Goal: Information Seeking & Learning: Learn about a topic

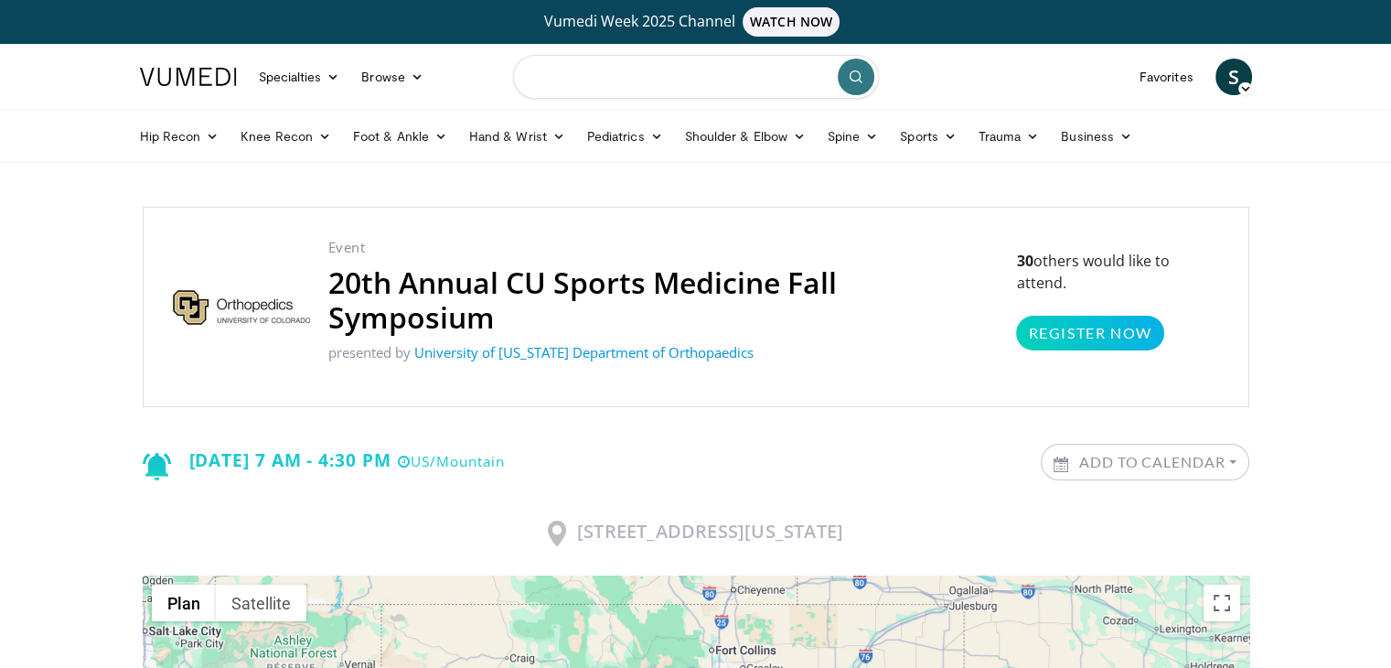
click at [598, 80] on input "Search topics, interventions" at bounding box center [696, 77] width 366 height 44
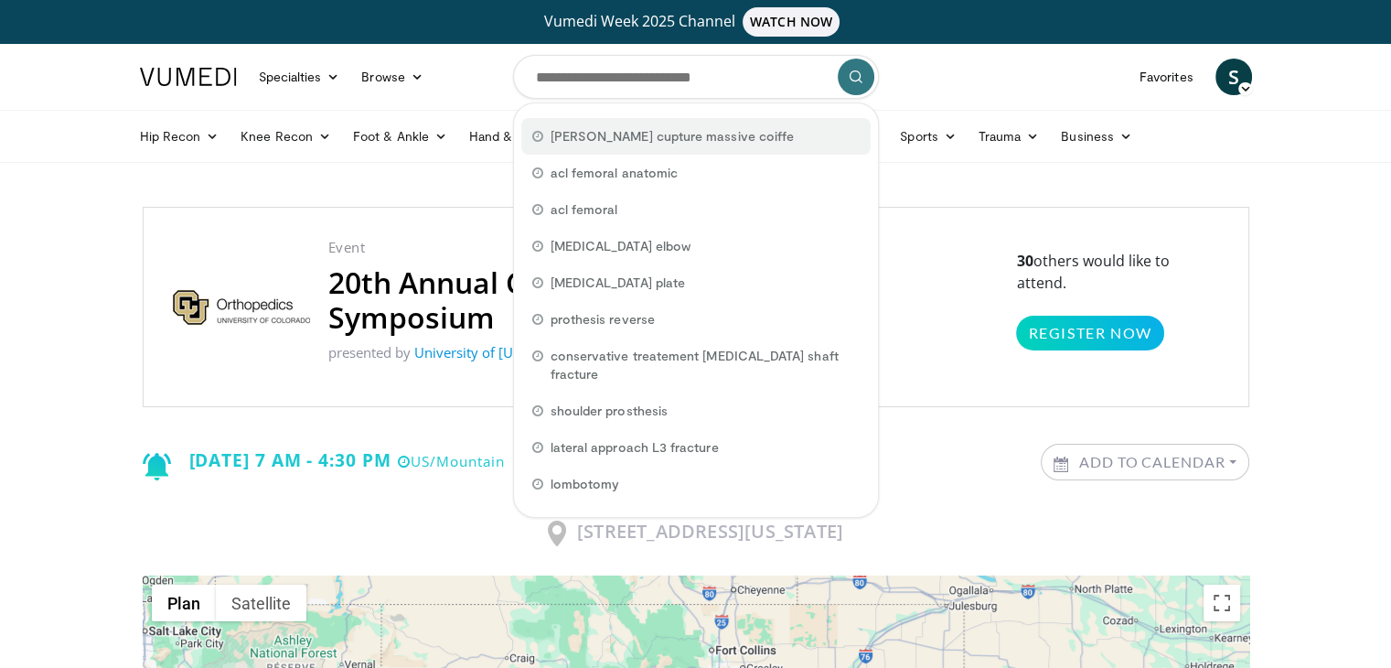
click at [615, 134] on span "pascal boileau cupture massive coiffe" at bounding box center [673, 136] width 244 height 18
type input "**********"
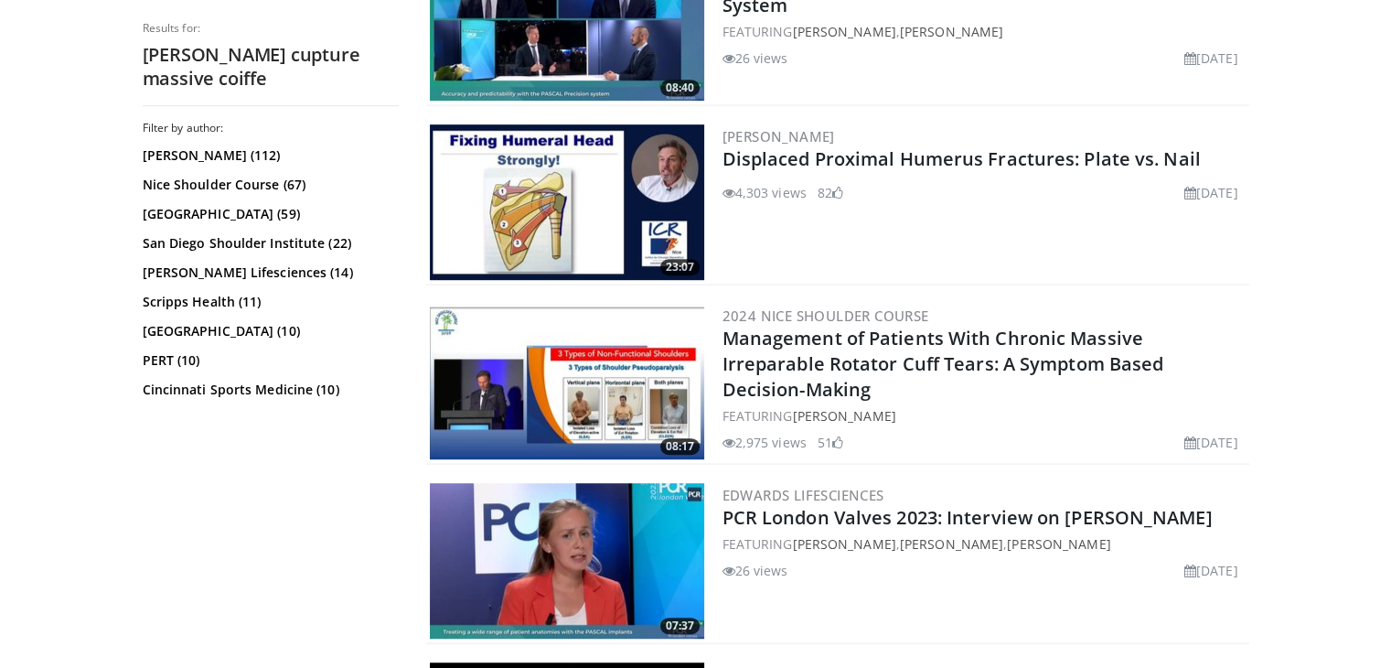
scroll to position [1059, 0]
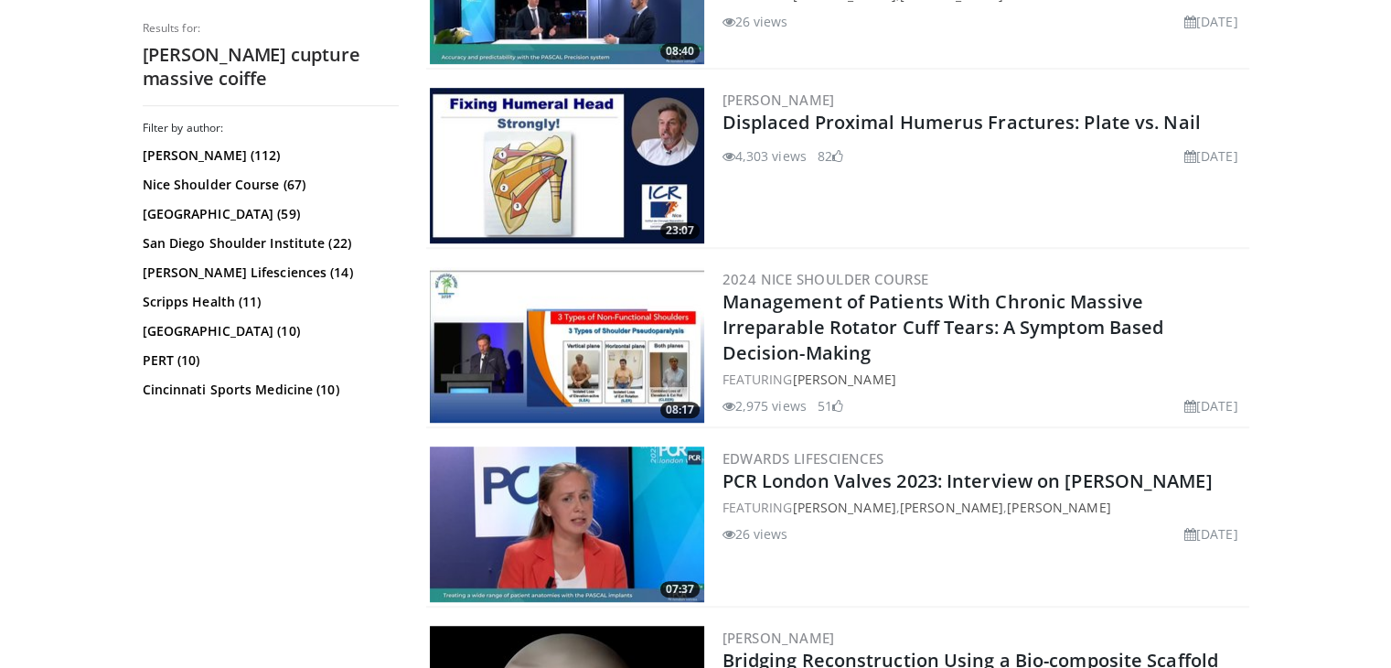
click at [607, 339] on img at bounding box center [567, 345] width 274 height 156
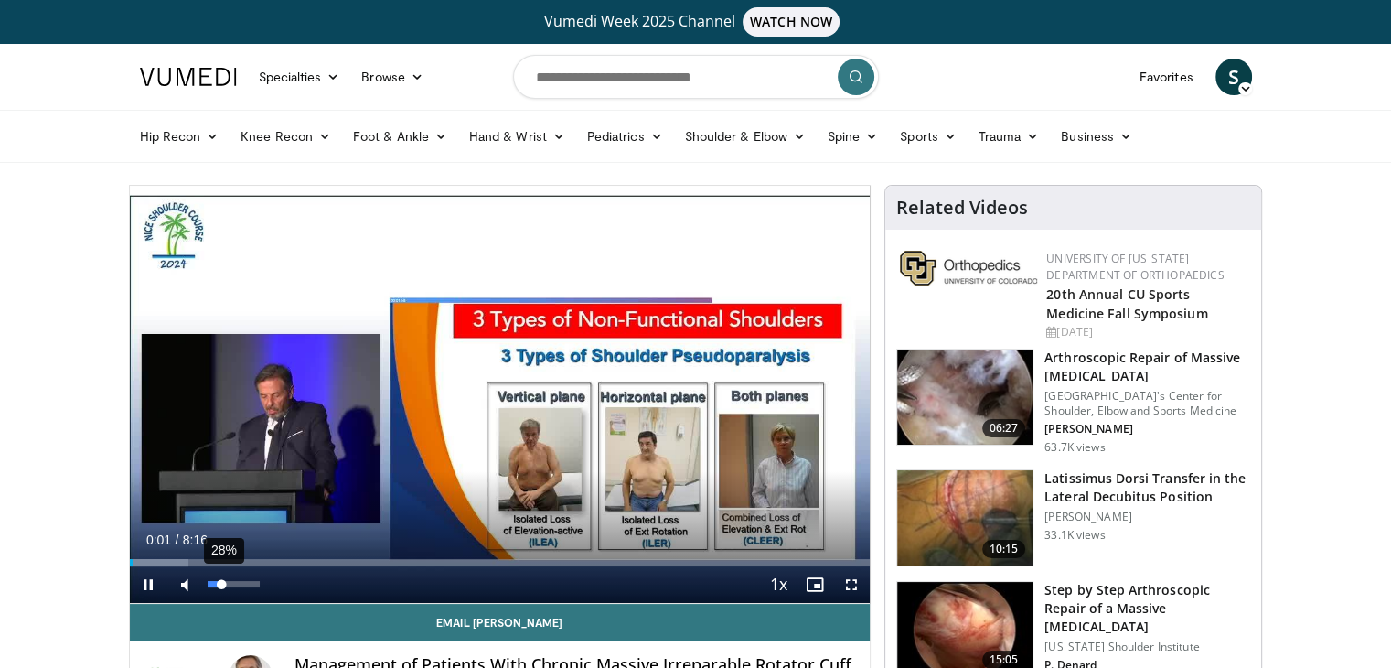
click at [221, 585] on div "28%" at bounding box center [234, 584] width 52 height 6
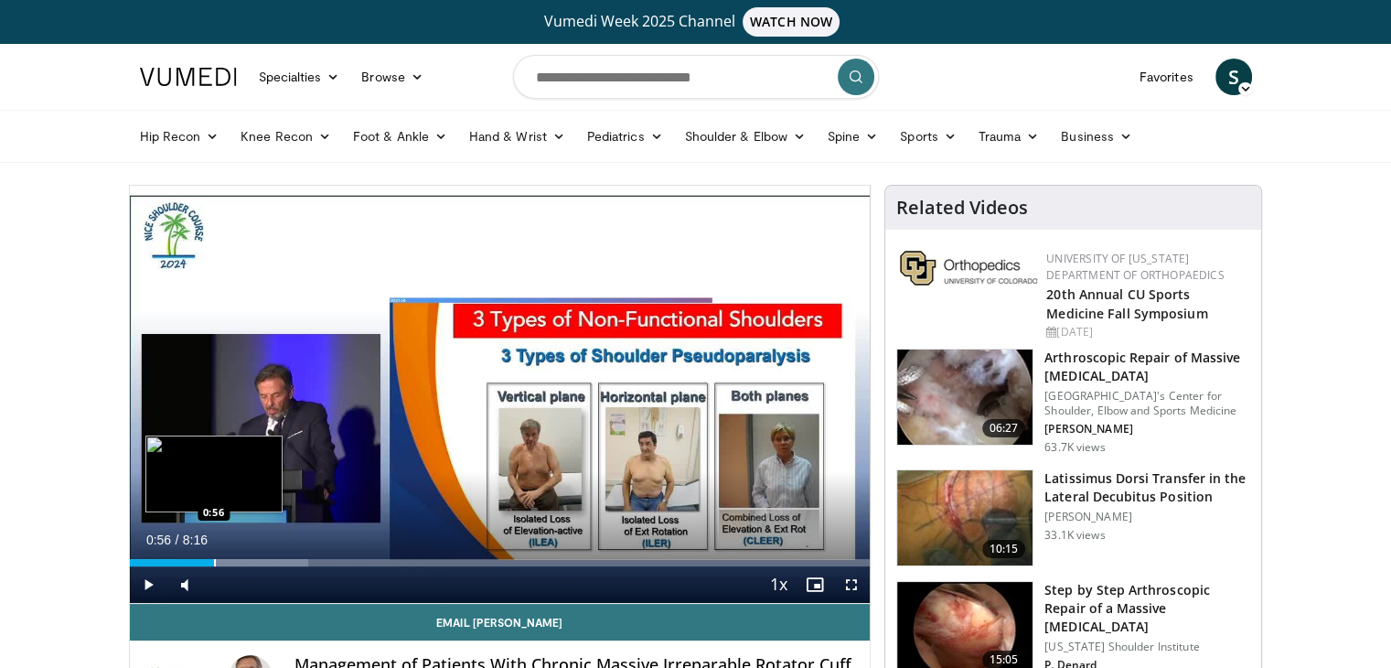
click at [214, 559] on div "Progress Bar" at bounding box center [215, 562] width 2 height 7
click at [208, 559] on div "0:52" at bounding box center [169, 562] width 79 height 7
click at [202, 564] on div "Progress Bar" at bounding box center [203, 562] width 2 height 7
click at [189, 563] on div "0:40" at bounding box center [160, 562] width 60 height 7
click at [195, 551] on div "Loaded : 0.00% 0:44 0:44" at bounding box center [500, 557] width 741 height 17
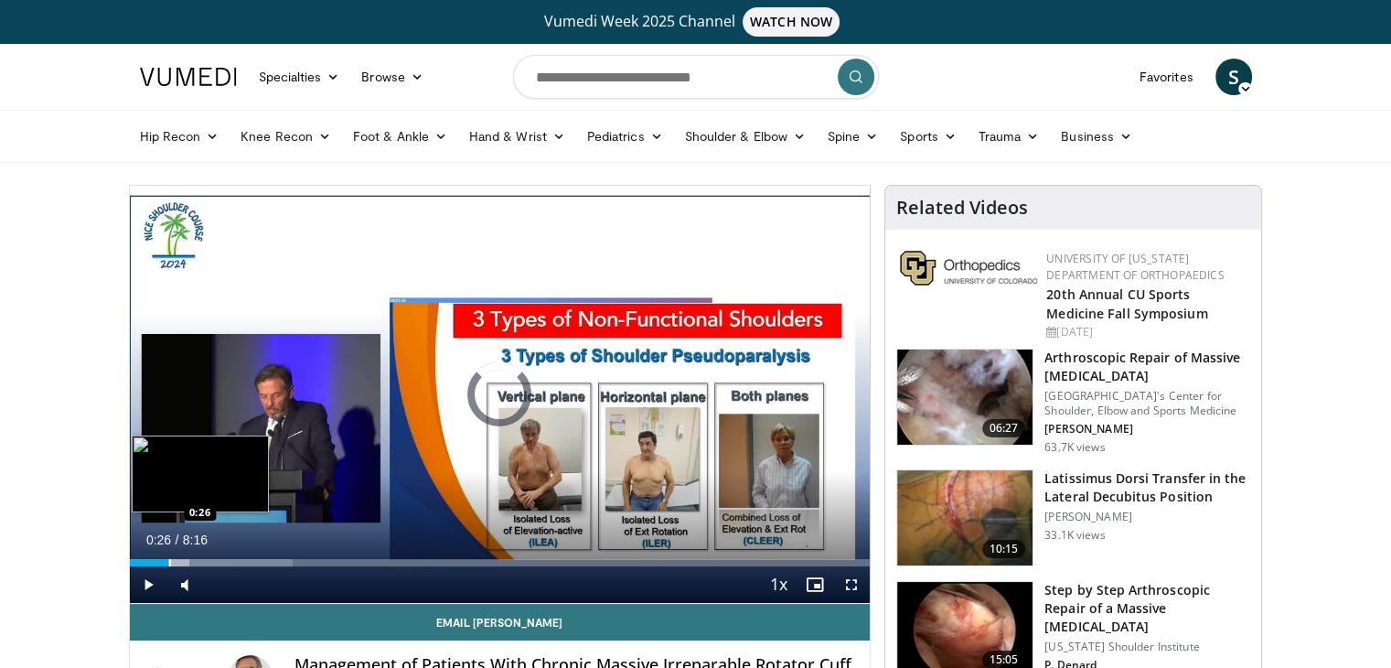
click at [169, 563] on div "Progress Bar" at bounding box center [170, 562] width 2 height 7
click at [185, 561] on div "Progress Bar" at bounding box center [186, 562] width 2 height 7
click at [197, 564] on div "Progress Bar" at bounding box center [198, 562] width 2 height 7
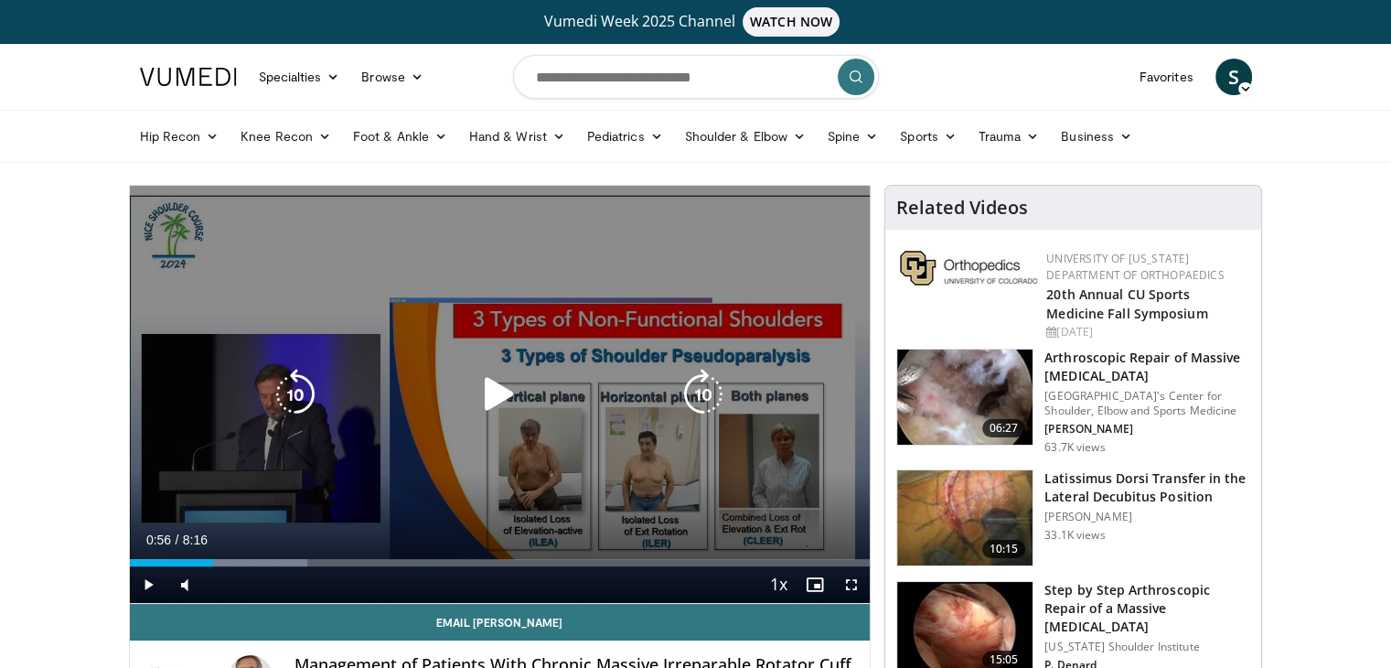
click at [212, 563] on div "Loaded : 24.00% 0:56 0:50" at bounding box center [500, 562] width 741 height 7
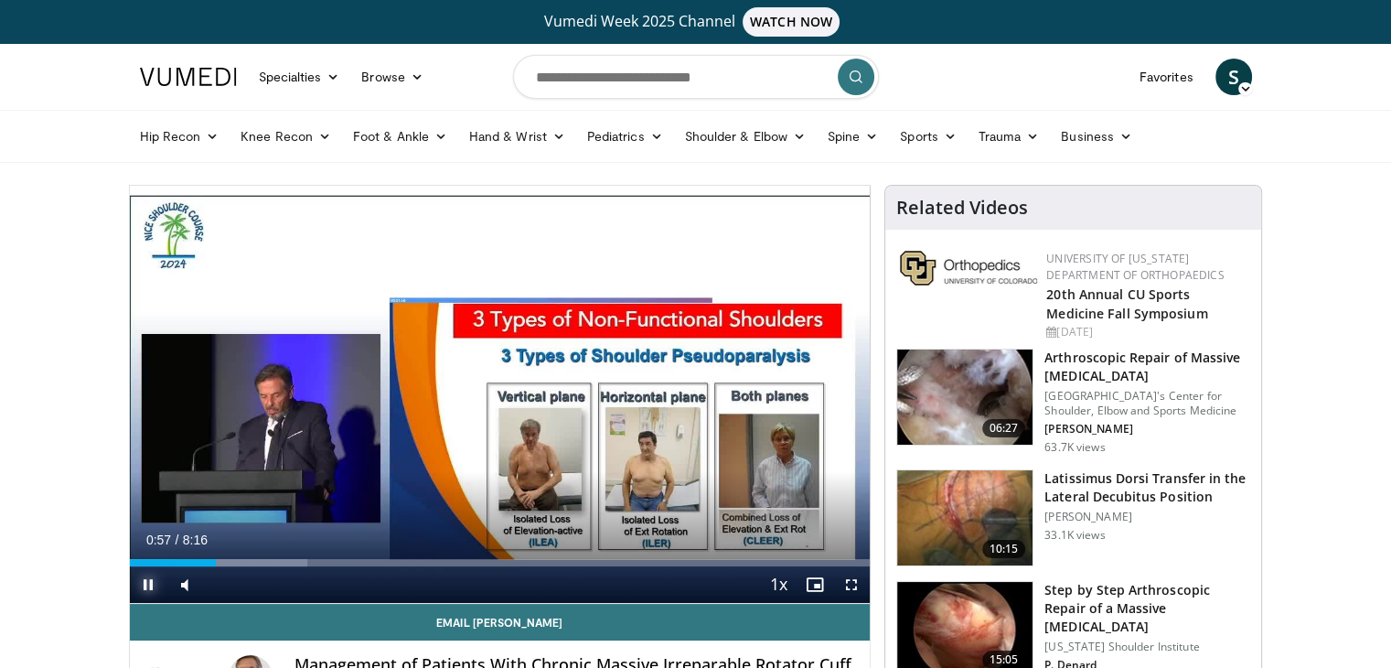
click at [146, 581] on span "Video Player" at bounding box center [148, 584] width 37 height 37
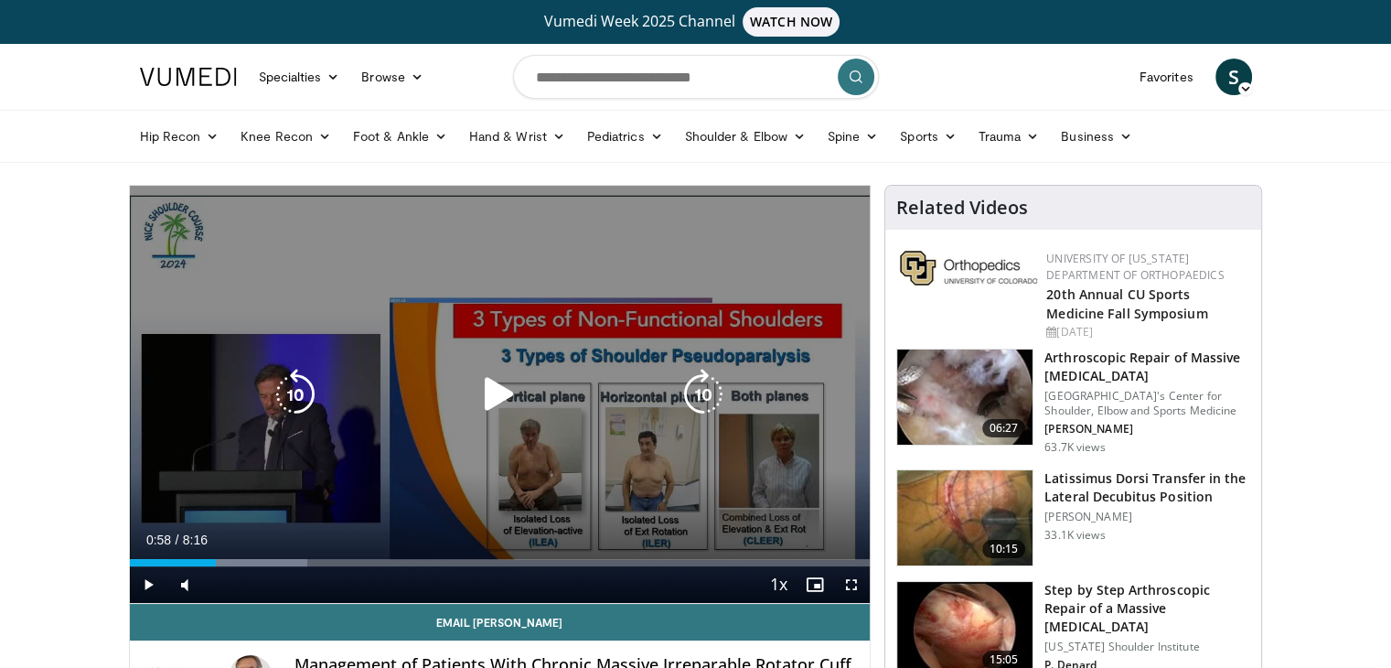
click at [479, 391] on icon "Video Player" at bounding box center [499, 394] width 51 height 51
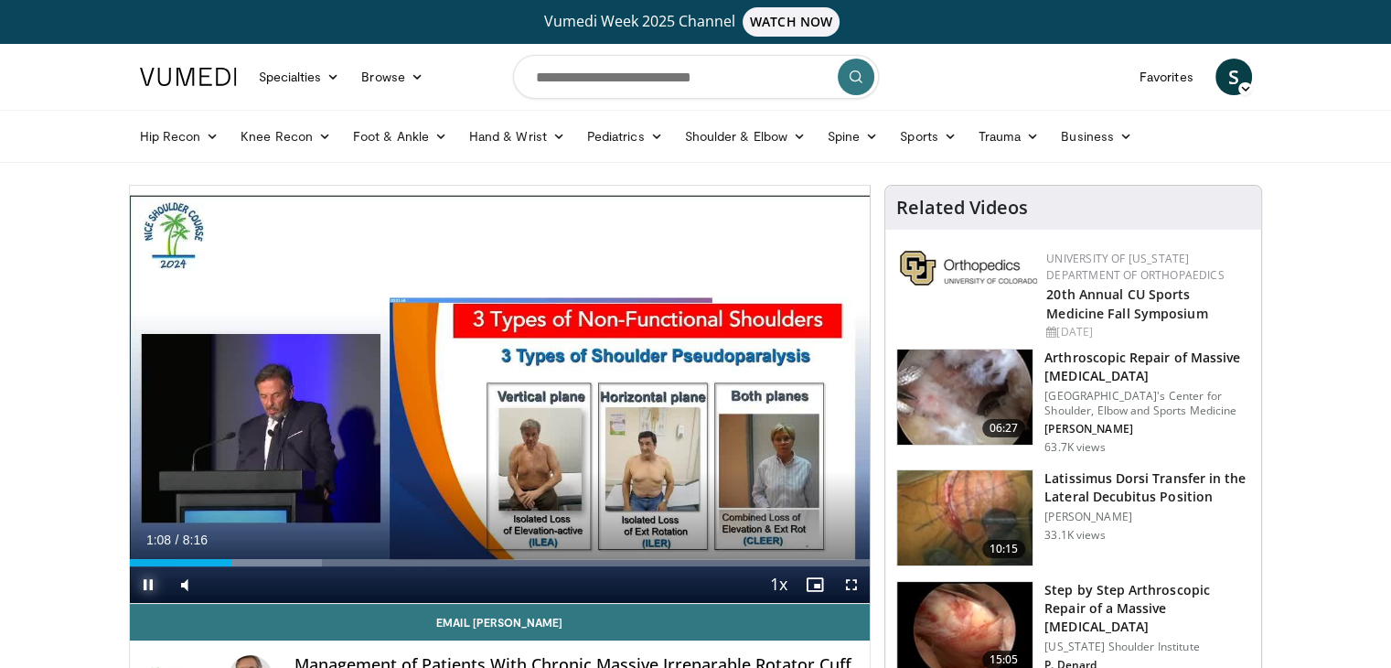
click at [148, 580] on span "Video Player" at bounding box center [148, 584] width 37 height 37
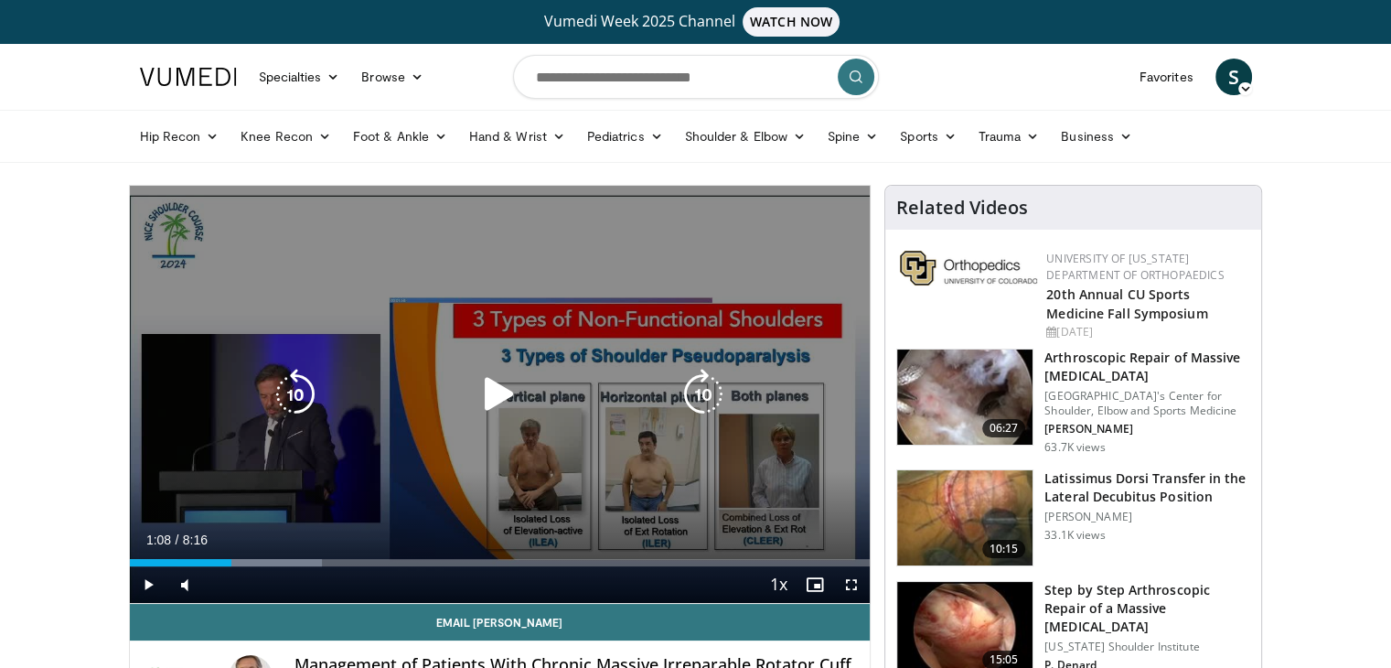
click at [497, 400] on icon "Video Player" at bounding box center [499, 394] width 51 height 51
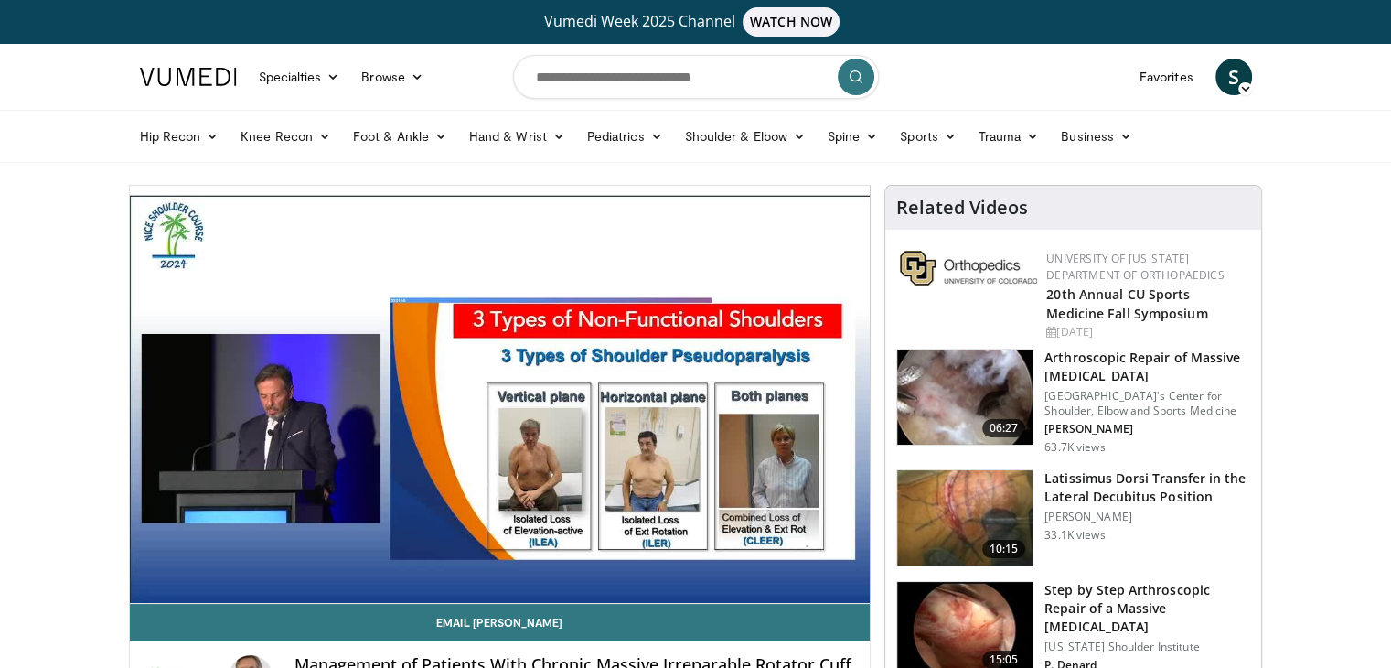
click at [497, 400] on div "10 seconds Tap to unmute" at bounding box center [500, 394] width 741 height 417
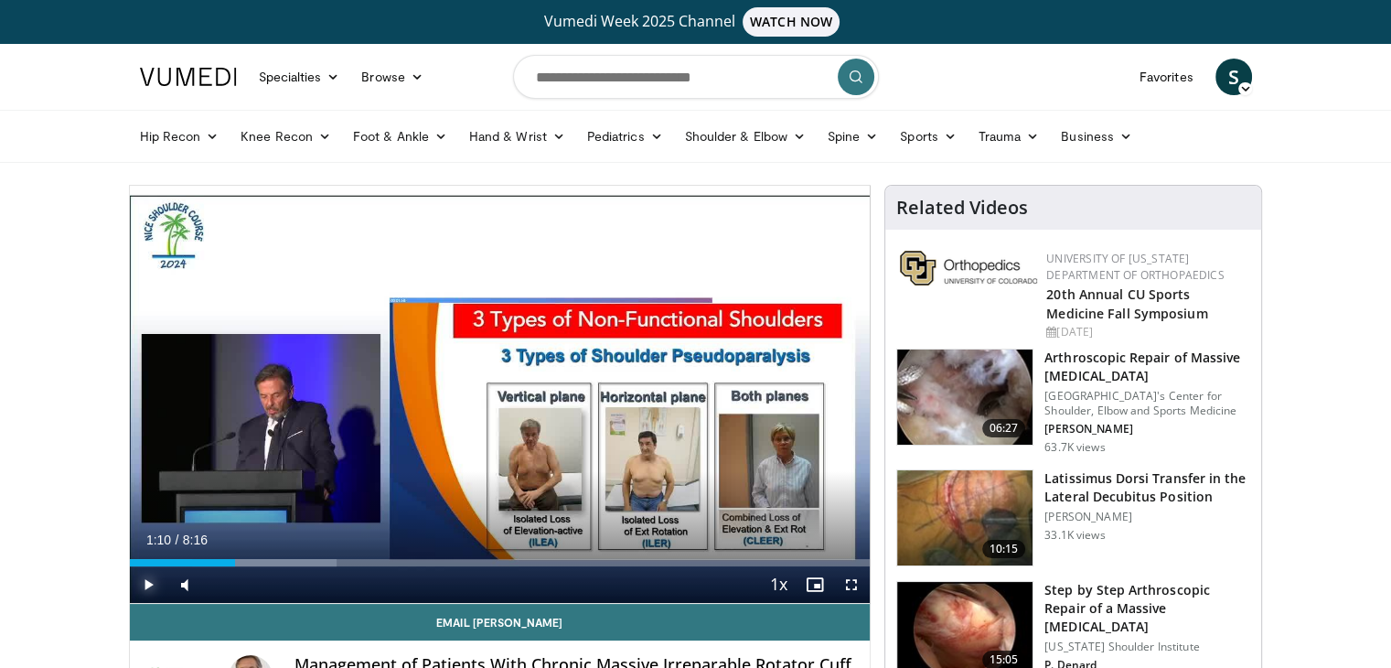
click at [146, 584] on span "Video Player" at bounding box center [148, 584] width 37 height 37
click at [146, 584] on video-js "**********" at bounding box center [500, 395] width 741 height 418
click at [143, 578] on span "Video Player" at bounding box center [148, 584] width 37 height 37
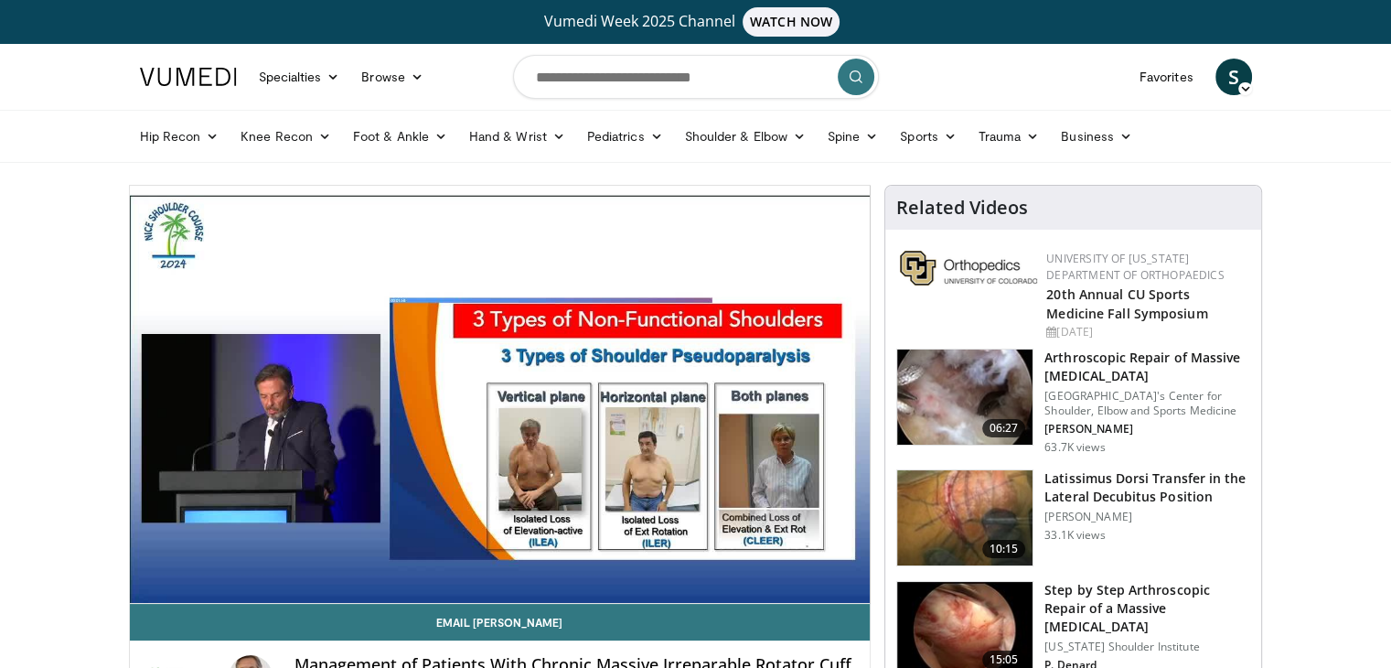
click at [129, 588] on div "**********" at bounding box center [500, 495] width 743 height 621
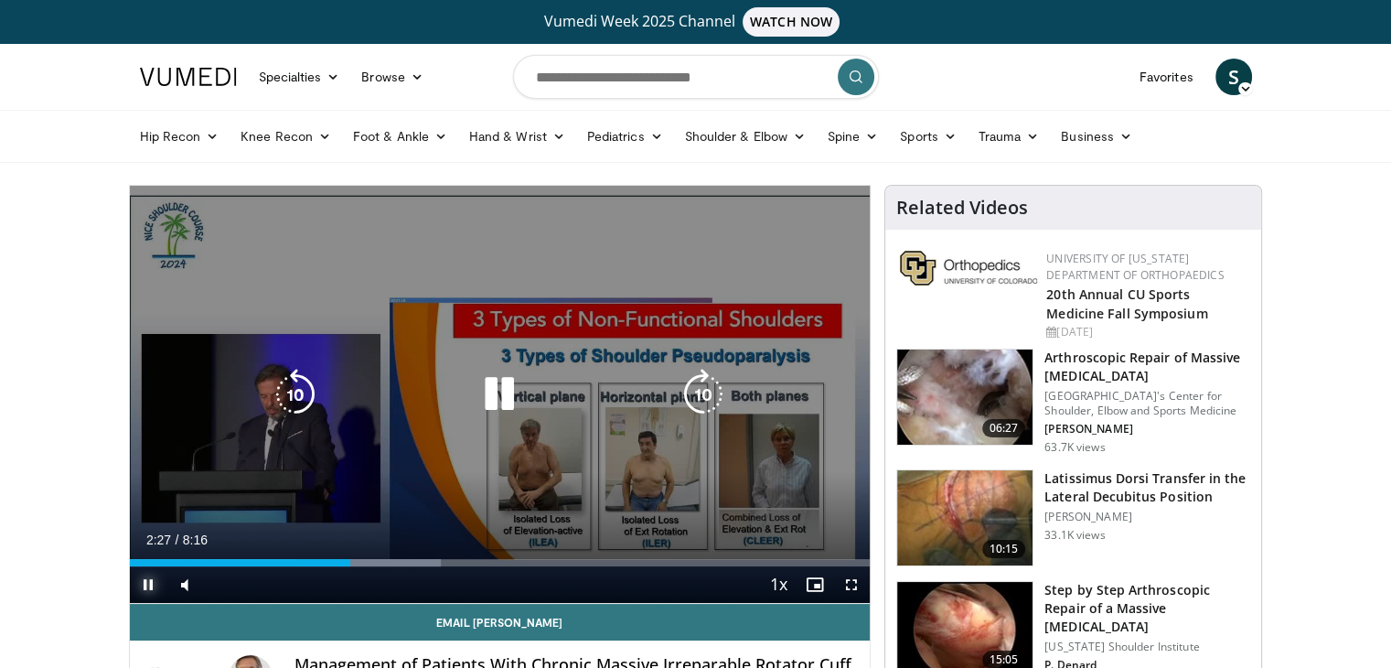
click at [143, 588] on span "Video Player" at bounding box center [148, 584] width 37 height 37
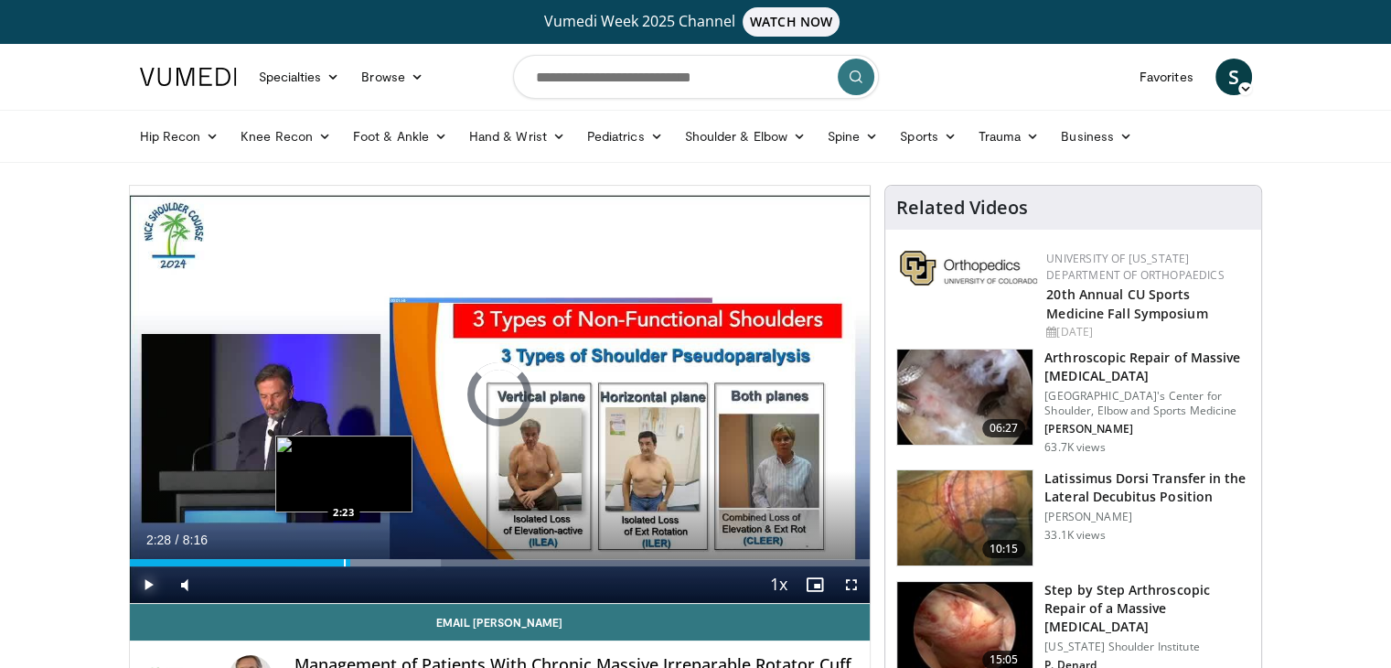
click at [344, 564] on div "Progress Bar" at bounding box center [345, 562] width 2 height 7
click at [327, 562] on div "Progress Bar" at bounding box center [328, 562] width 2 height 7
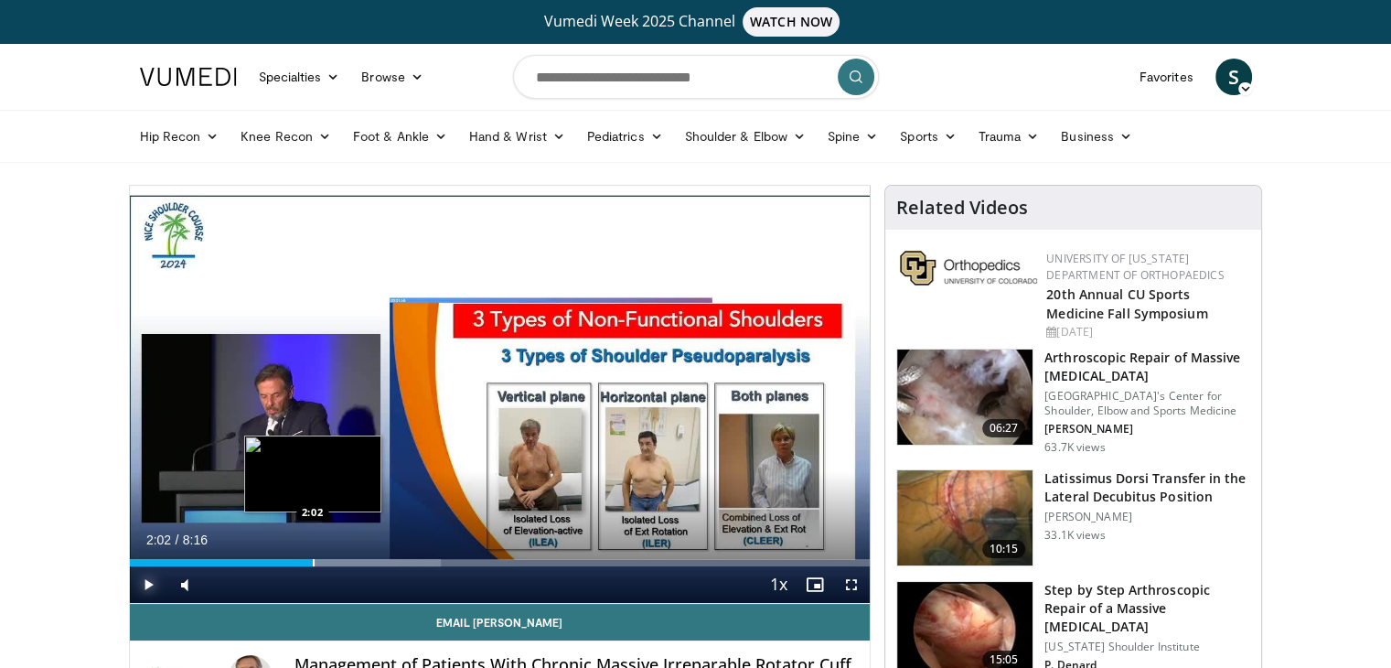
click at [311, 557] on div "Loaded : 42.00% 2:02 2:02" at bounding box center [500, 557] width 741 height 17
click at [301, 556] on div "Loaded : 42.00% 2:02 1:55" at bounding box center [500, 557] width 741 height 17
click at [149, 579] on span "Video Player" at bounding box center [148, 584] width 37 height 37
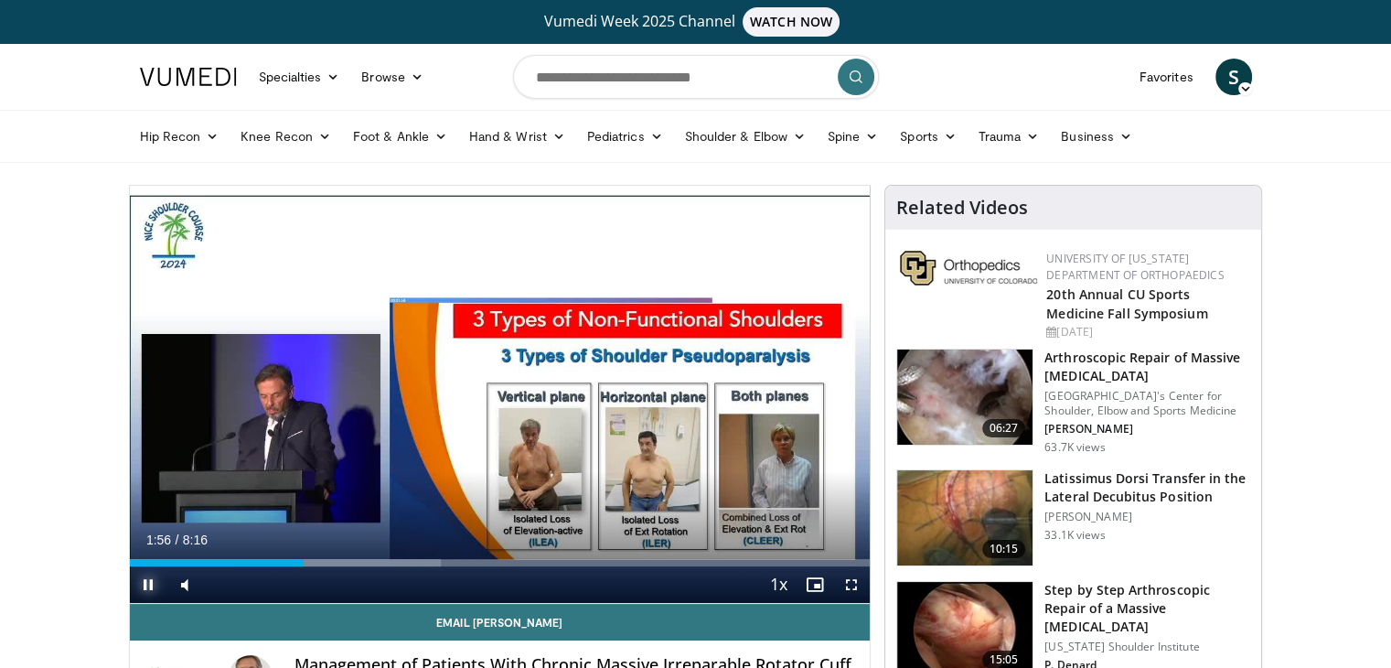
click at [144, 580] on span "Video Player" at bounding box center [148, 584] width 37 height 37
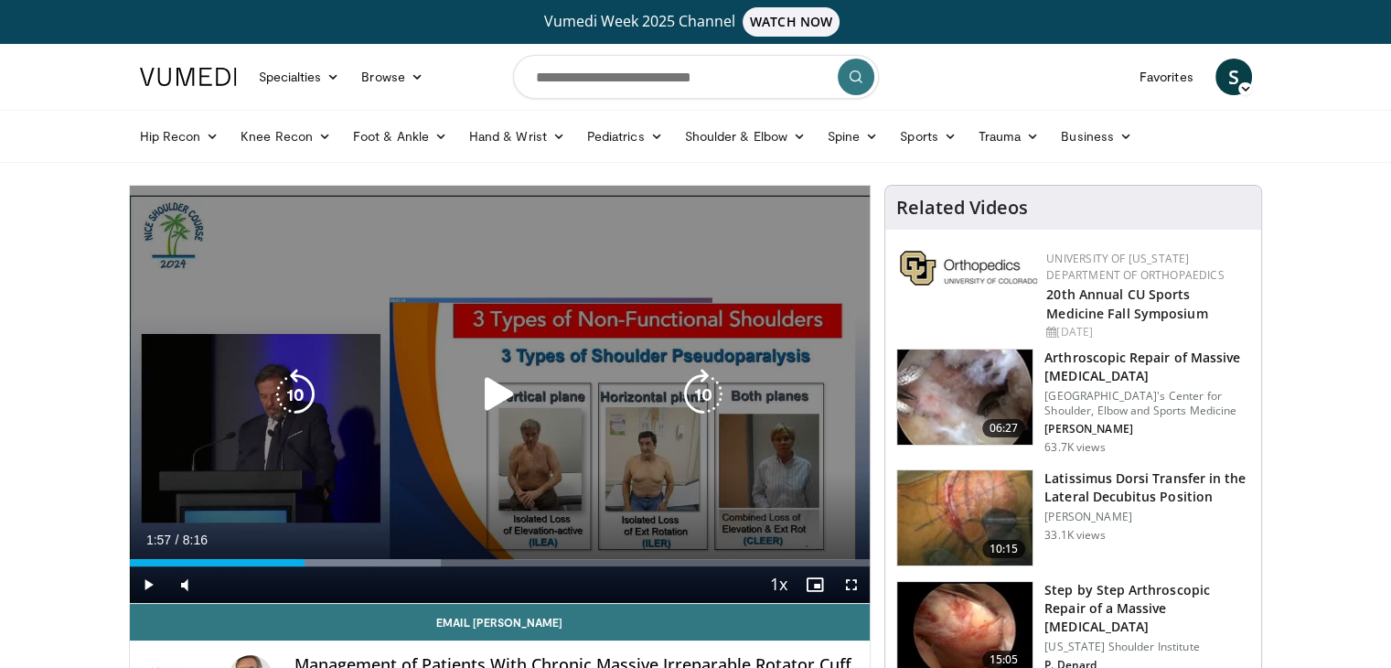
click at [223, 435] on div "10 seconds Tap to unmute" at bounding box center [500, 394] width 741 height 417
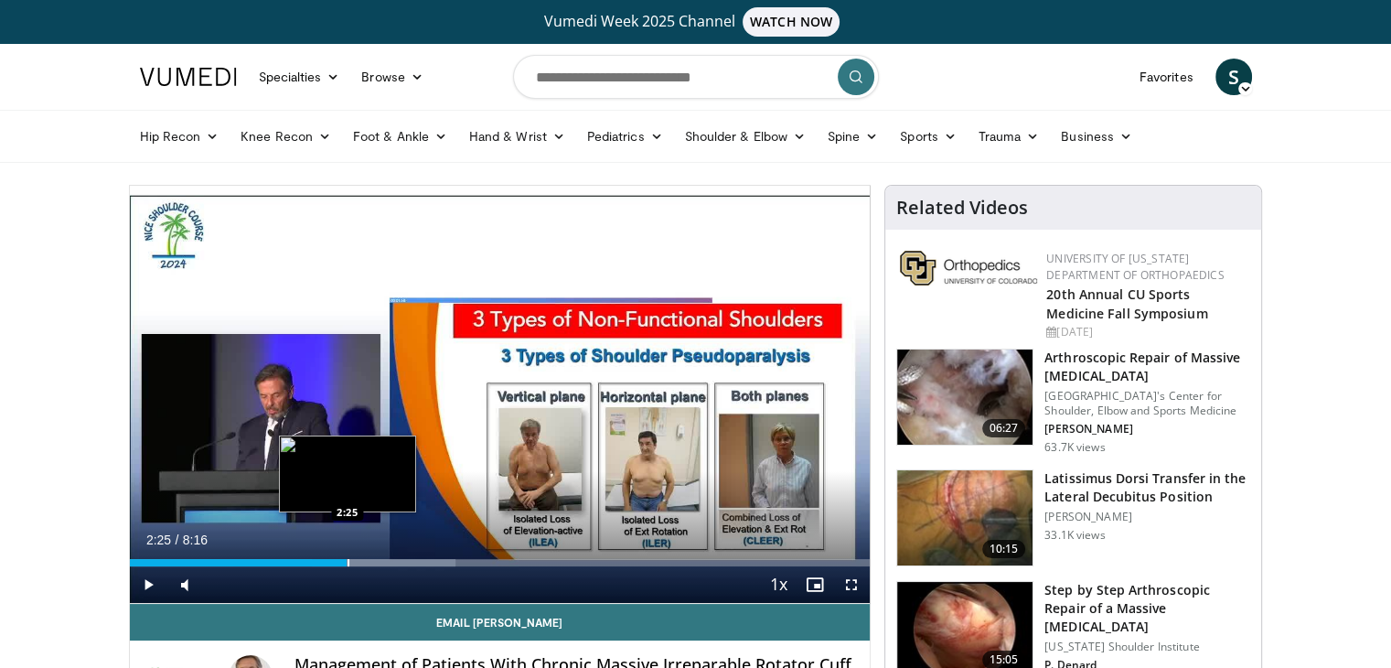
click at [347, 557] on div "Loaded : 44.00% 2:31 2:25" at bounding box center [500, 557] width 741 height 17
click at [340, 559] on div "Progress Bar" at bounding box center [341, 562] width 2 height 7
click at [333, 559] on div "2:22" at bounding box center [232, 562] width 204 height 7
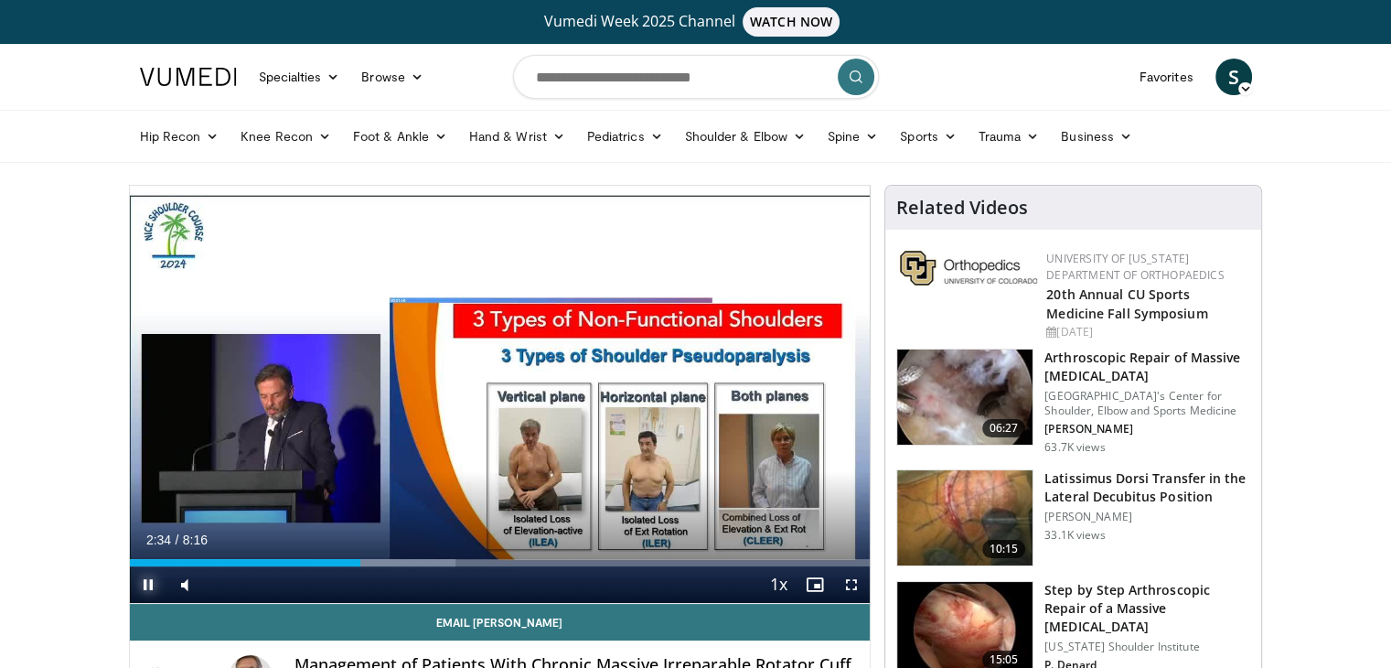
click at [151, 578] on span "Video Player" at bounding box center [148, 584] width 37 height 37
click at [154, 584] on span "Video Player" at bounding box center [148, 584] width 37 height 37
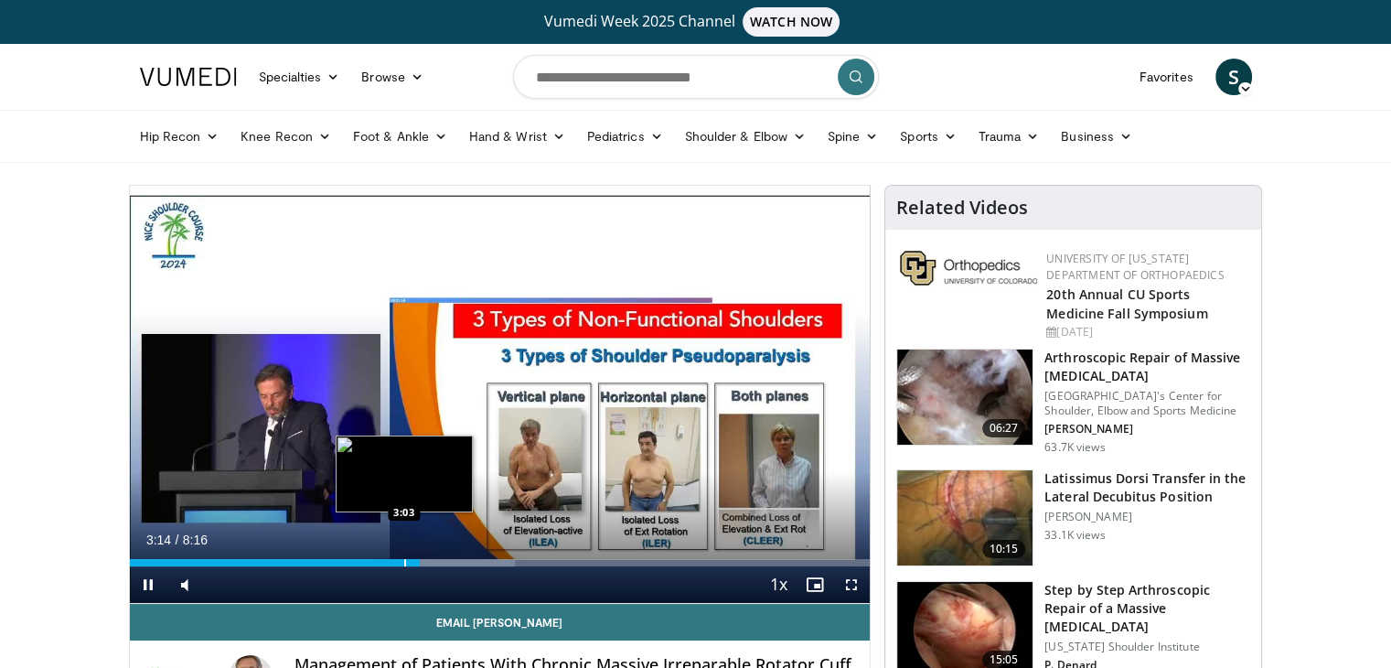
click at [403, 564] on video-js "**********" at bounding box center [500, 395] width 741 height 418
click at [404, 564] on div "Progress Bar" at bounding box center [405, 562] width 2 height 7
click at [395, 564] on div "3:04" at bounding box center [263, 562] width 266 height 7
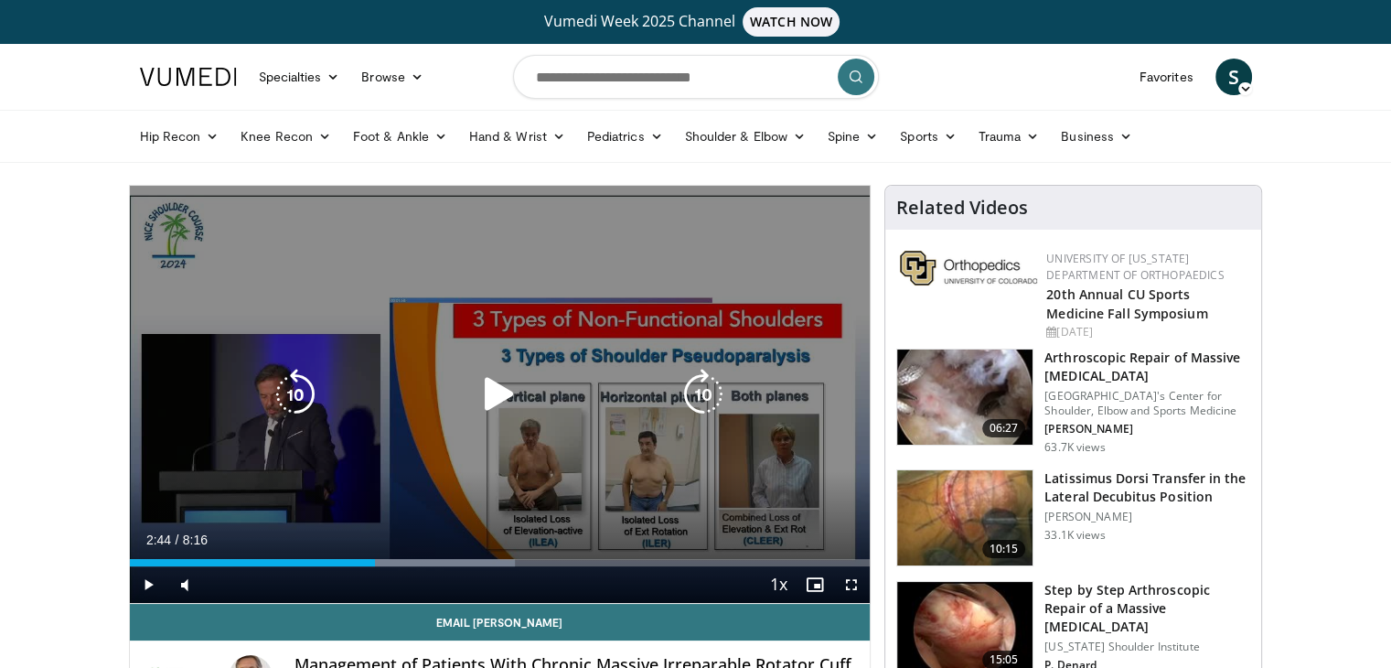
click at [375, 563] on div "Loaded : 52.00% 2:59 2:58" at bounding box center [500, 562] width 741 height 7
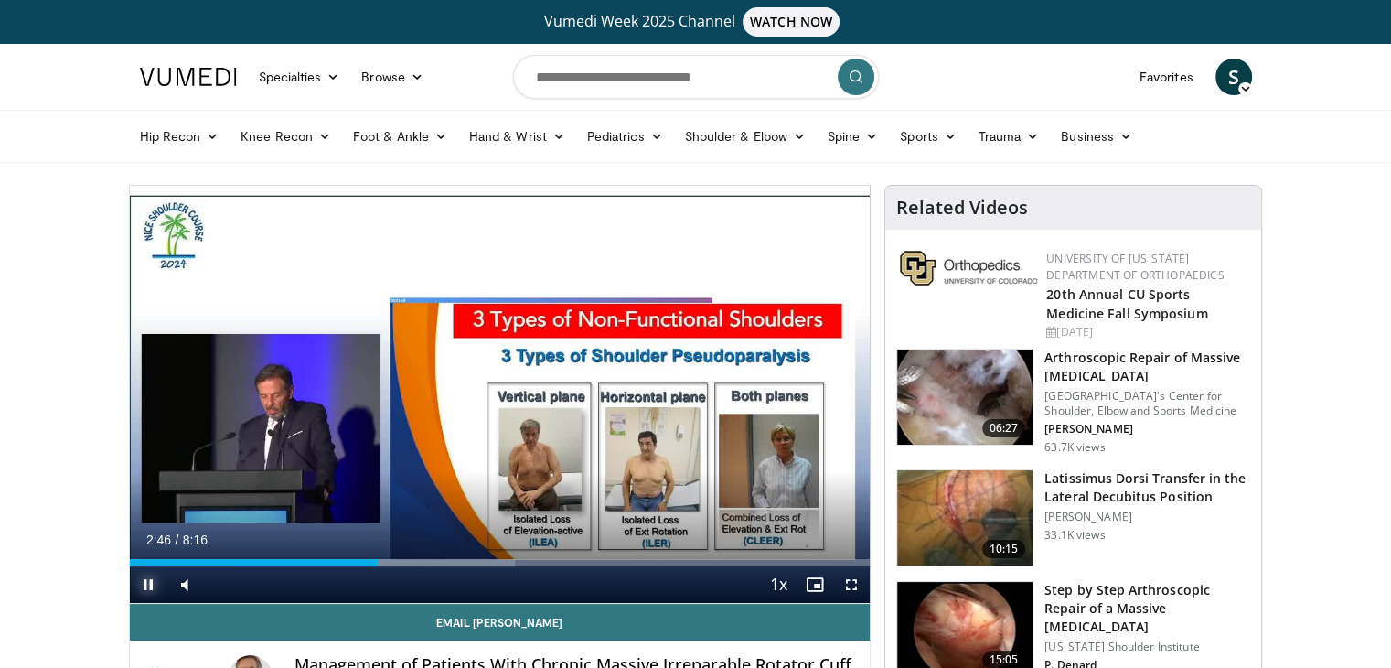
click at [143, 575] on span "Video Player" at bounding box center [148, 584] width 37 height 37
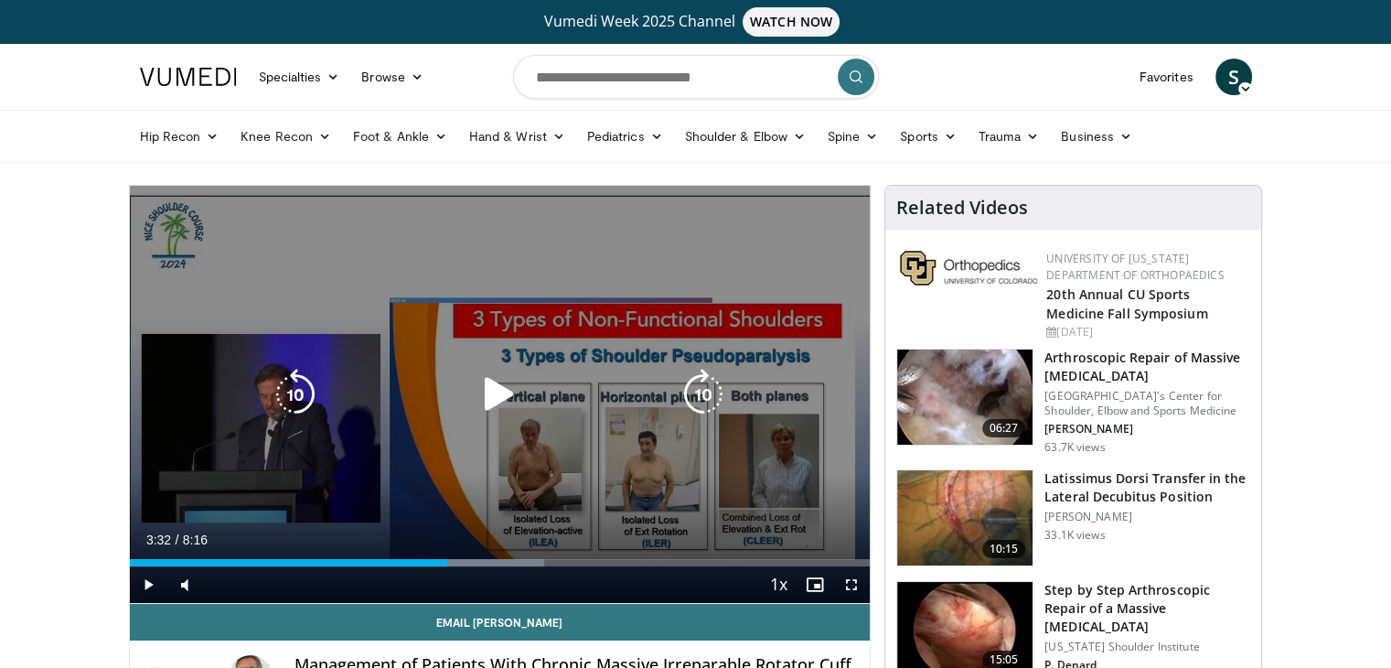
click at [487, 403] on icon "Video Player" at bounding box center [499, 394] width 51 height 51
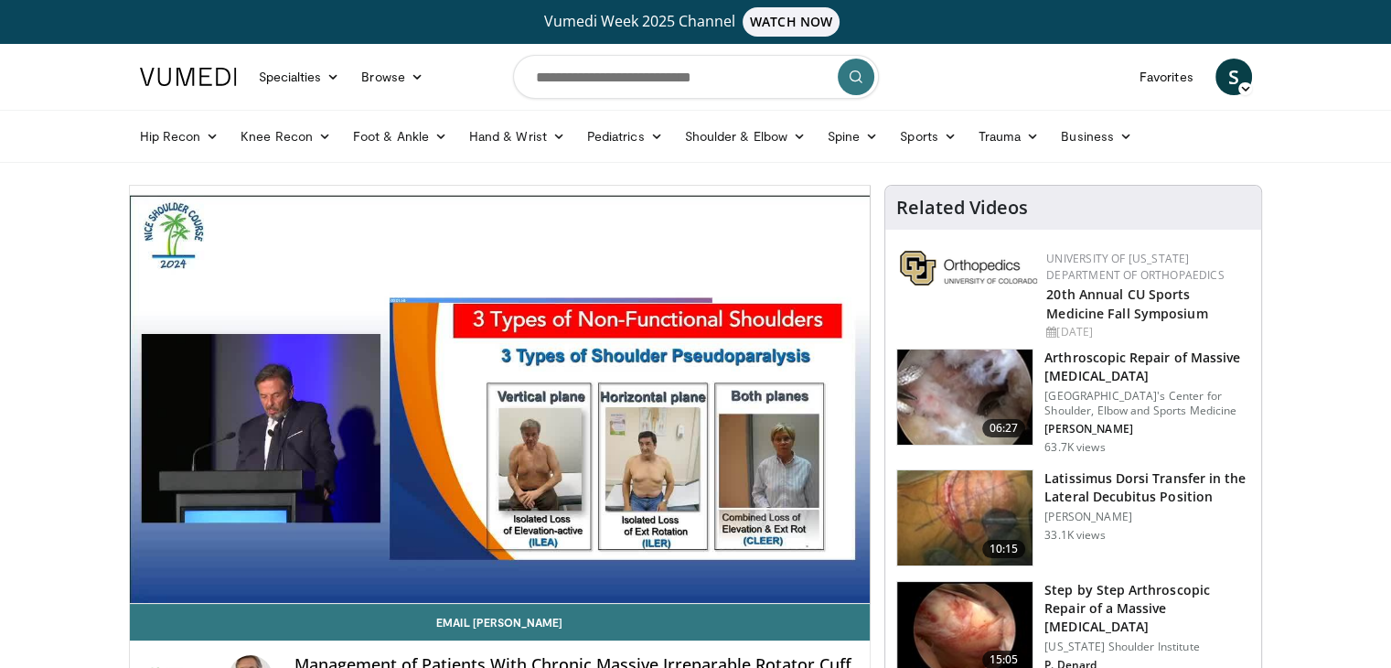
click at [140, 579] on video-js "**********" at bounding box center [500, 395] width 741 height 418
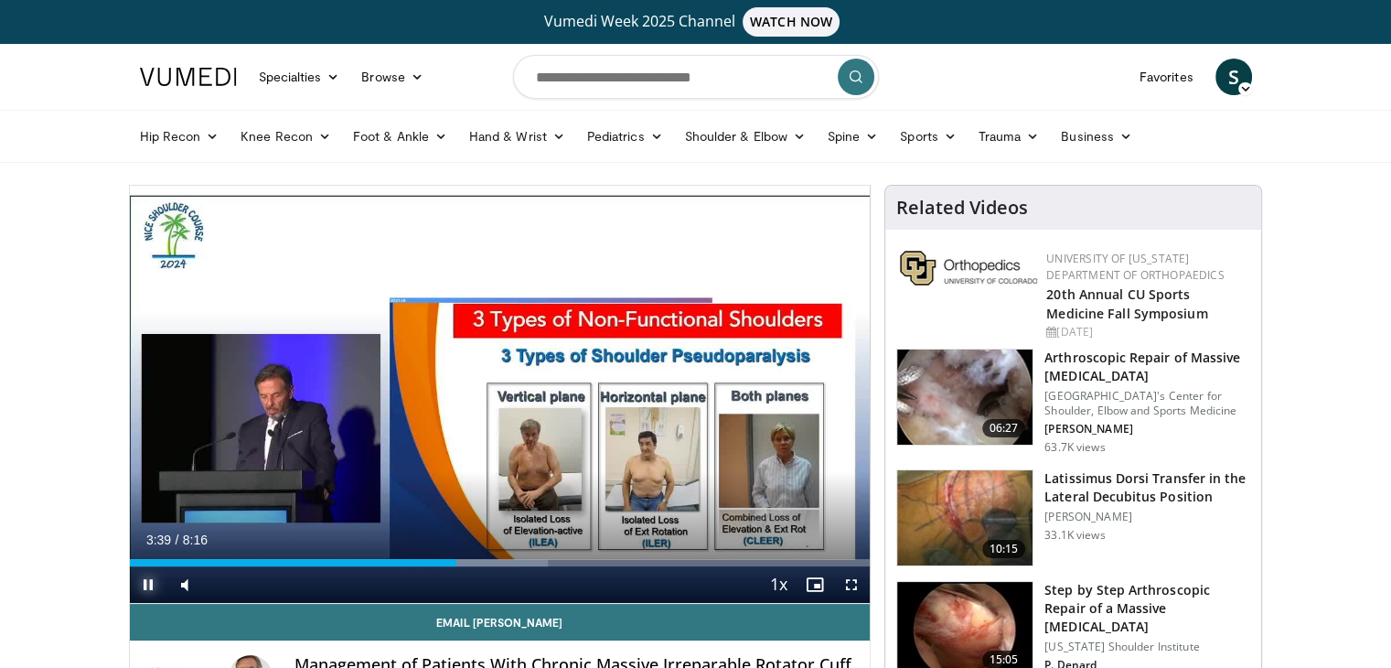
click at [151, 575] on span "Video Player" at bounding box center [148, 584] width 37 height 37
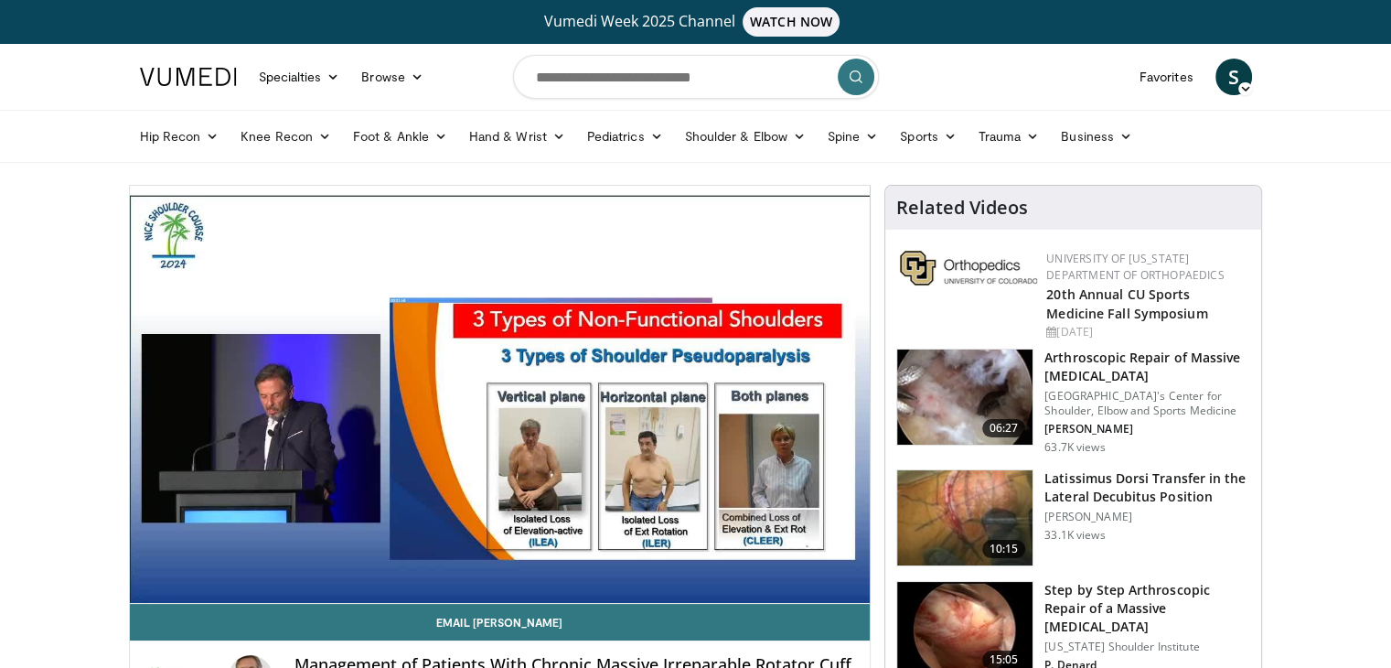
click at [151, 575] on div "10 seconds Tap to unmute" at bounding box center [500, 394] width 741 height 417
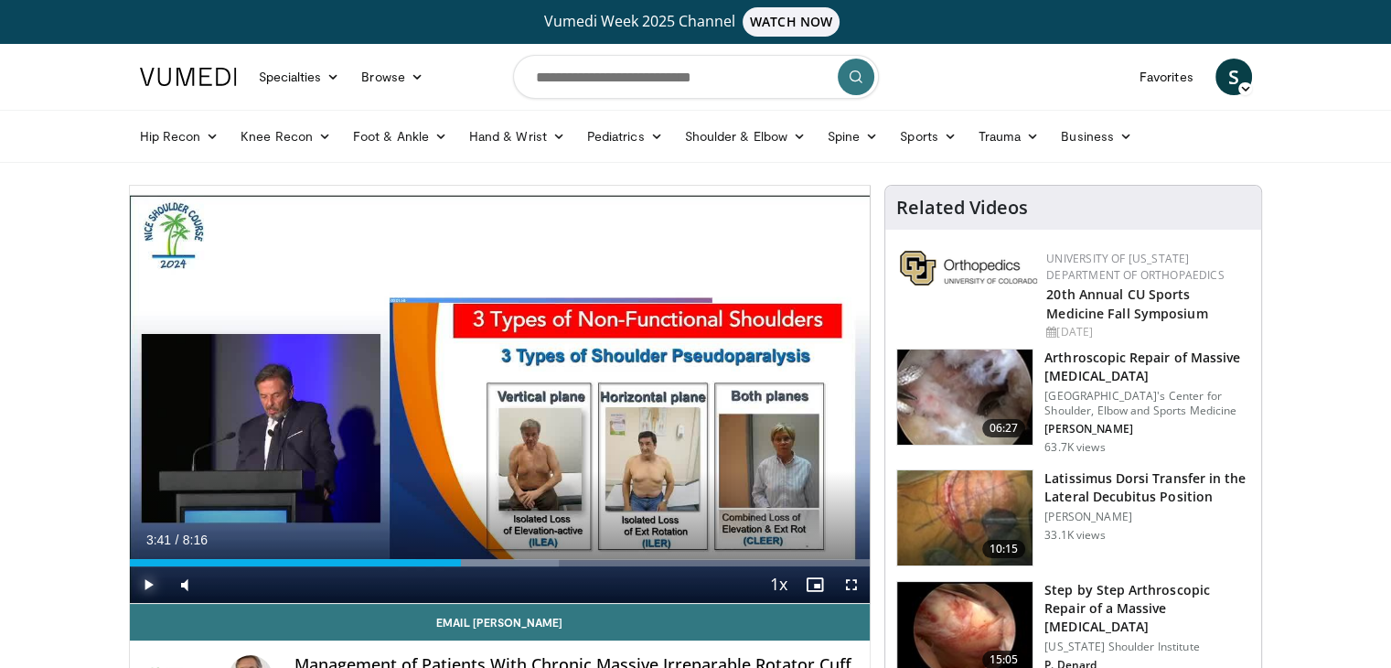
click at [151, 575] on span "Video Player" at bounding box center [148, 584] width 37 height 37
click at [146, 584] on span "Video Player" at bounding box center [148, 584] width 37 height 37
click at [143, 583] on span "Video Player" at bounding box center [148, 584] width 37 height 37
click at [144, 575] on span "Video Player" at bounding box center [148, 584] width 37 height 37
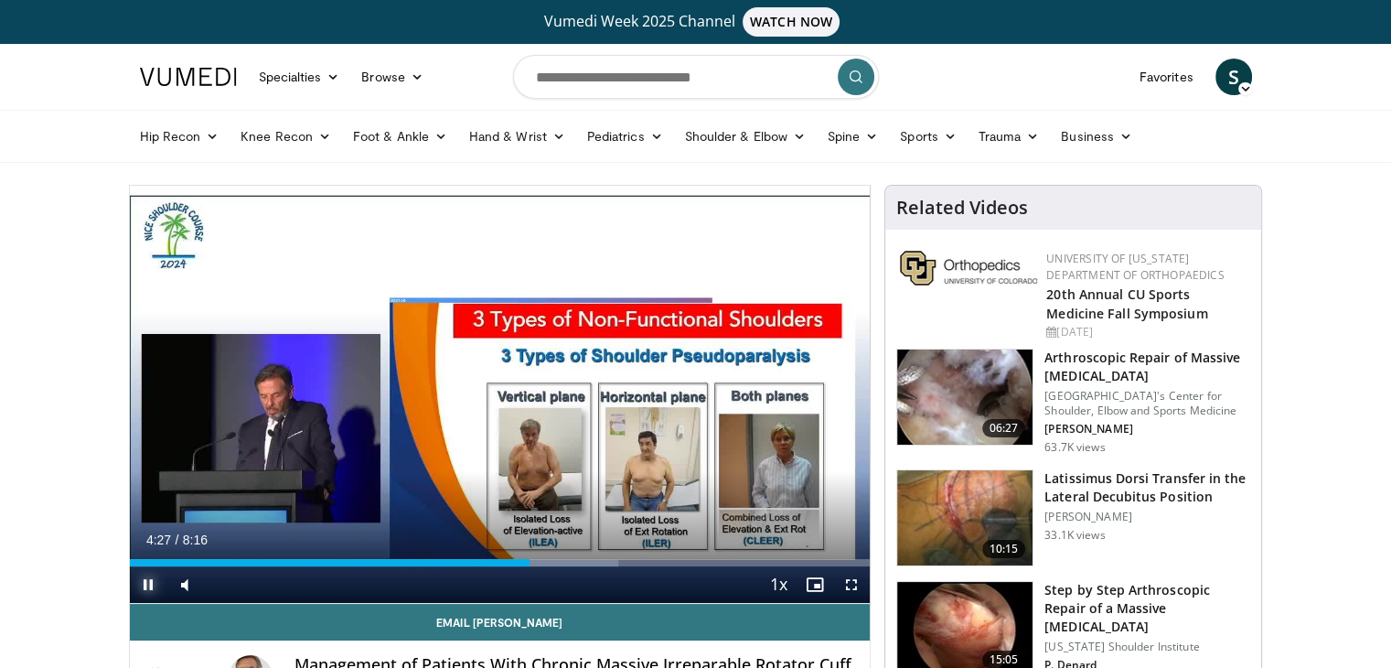
click at [146, 577] on span "Video Player" at bounding box center [148, 584] width 37 height 37
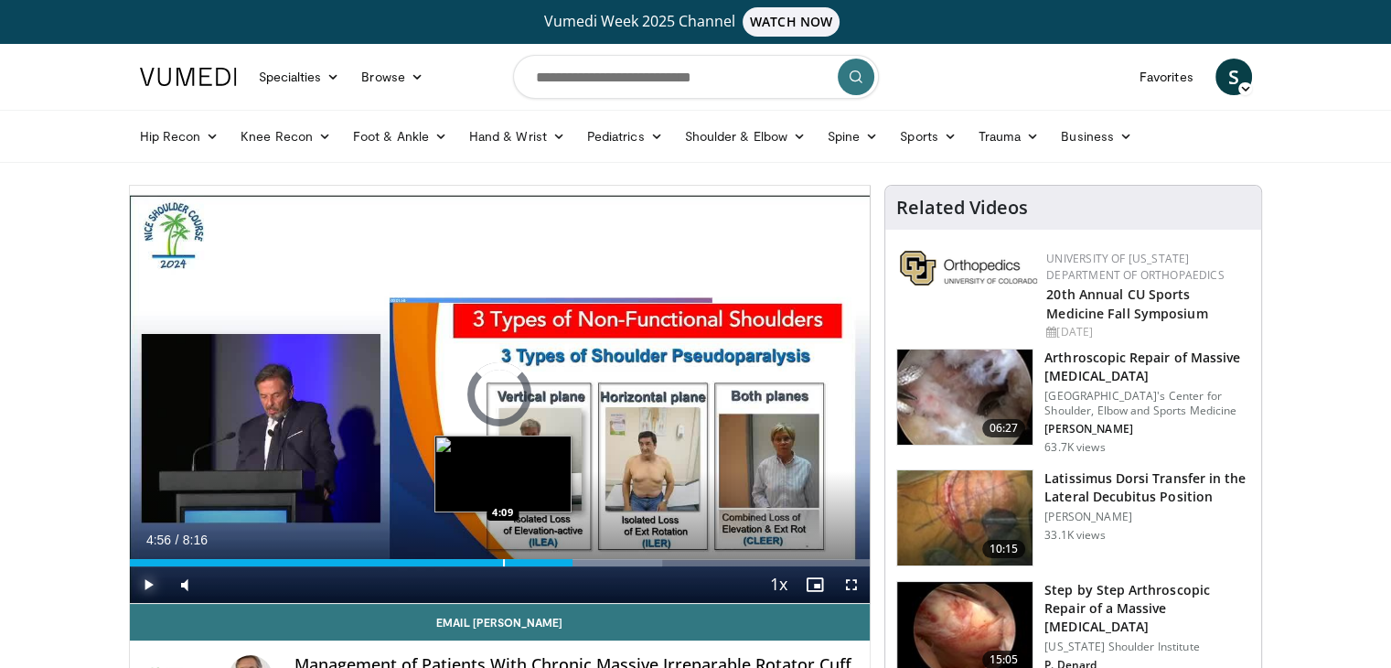
click at [503, 561] on div "Progress Bar" at bounding box center [504, 562] width 2 height 7
click at [530, 559] on div "Progress Bar" at bounding box center [531, 562] width 2 height 7
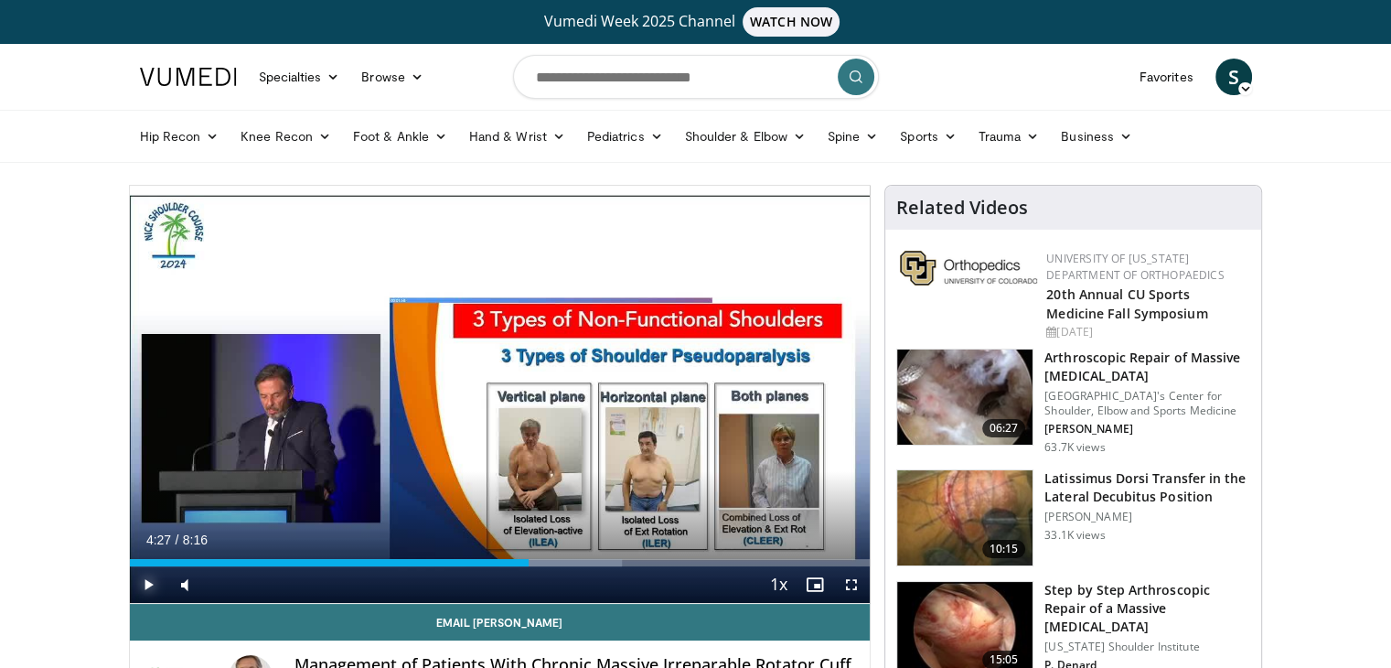
click at [145, 583] on span "Video Player" at bounding box center [148, 584] width 37 height 37
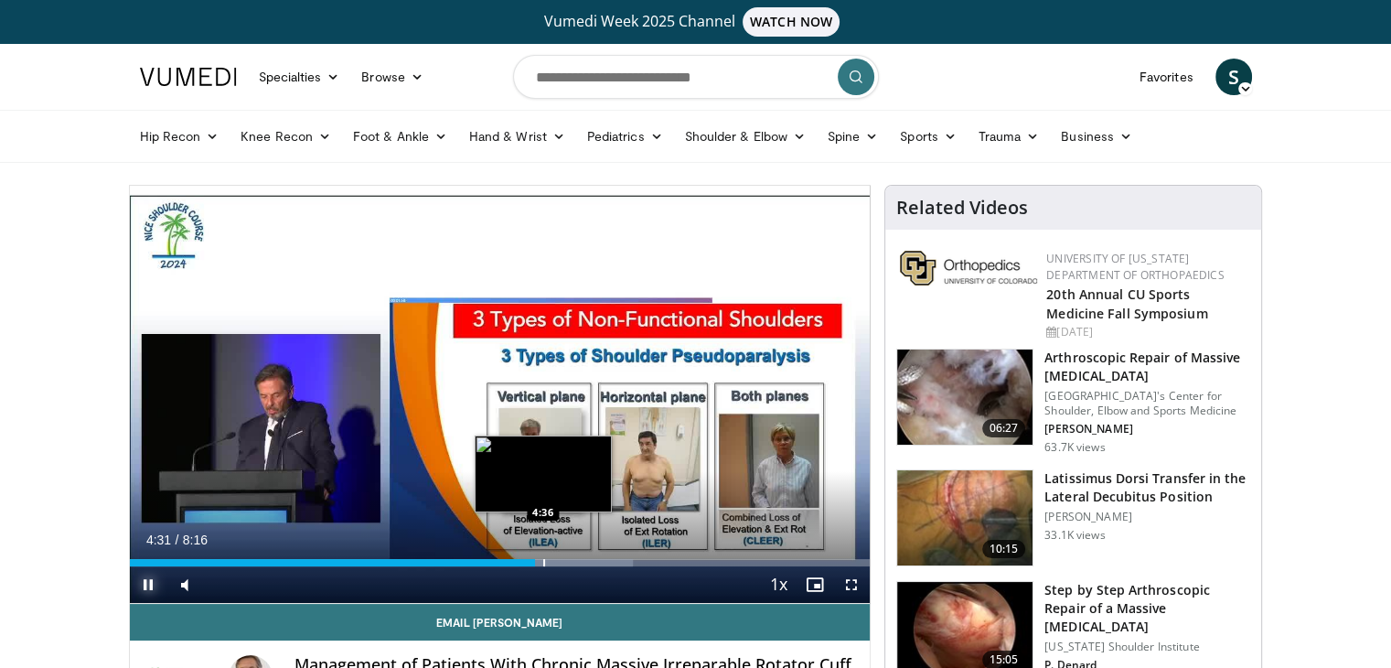
click at [543, 560] on div "Progress Bar" at bounding box center [544, 562] width 2 height 7
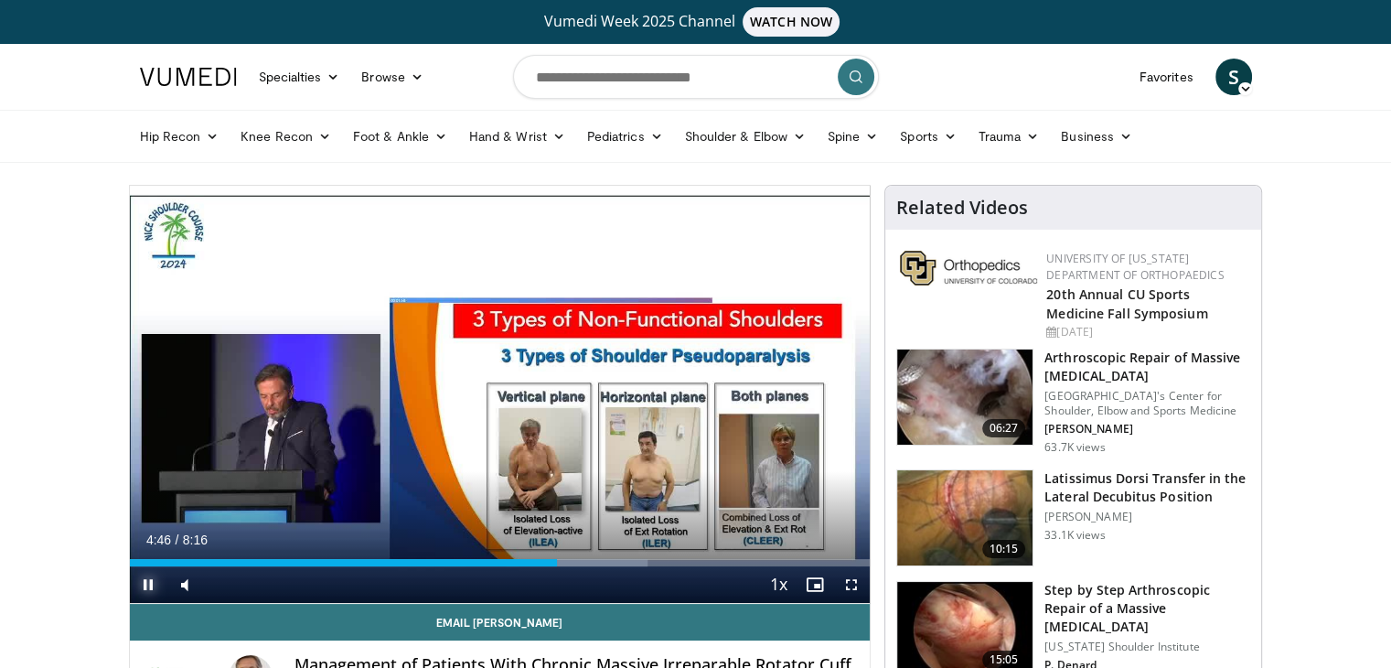
click at [147, 575] on span "Video Player" at bounding box center [148, 584] width 37 height 37
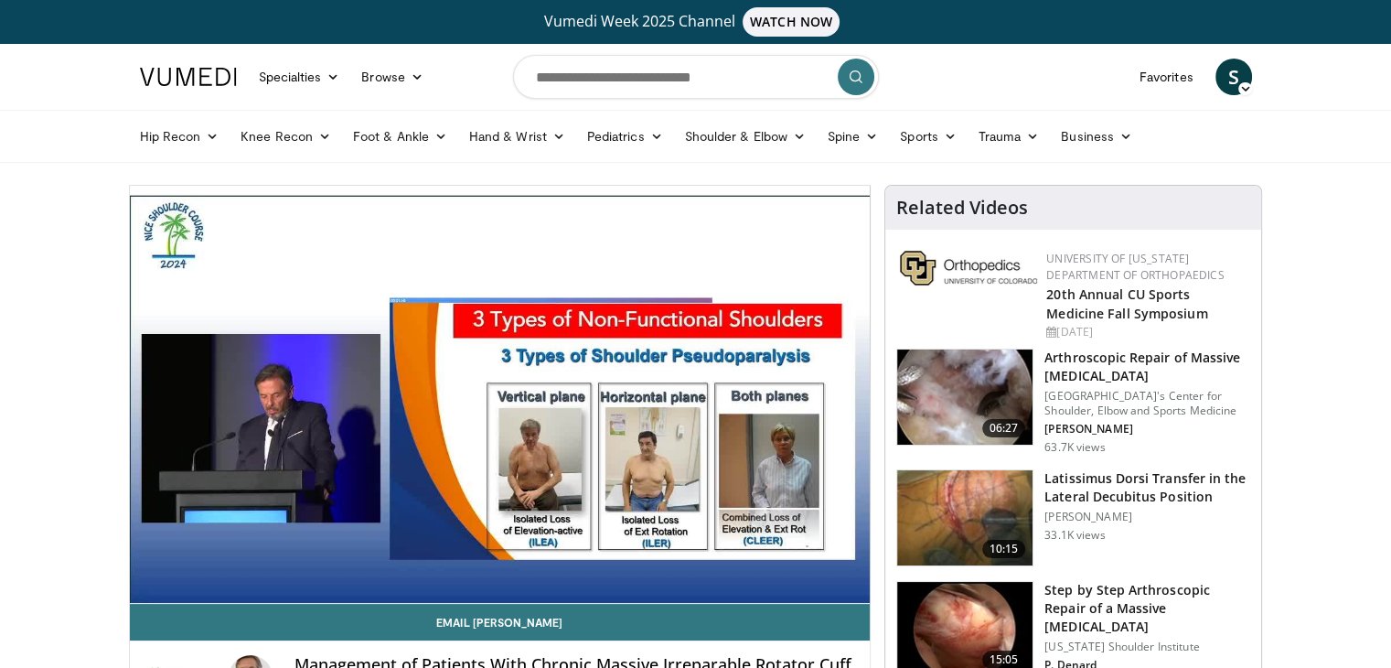
click at [147, 575] on video-js "**********" at bounding box center [500, 395] width 741 height 418
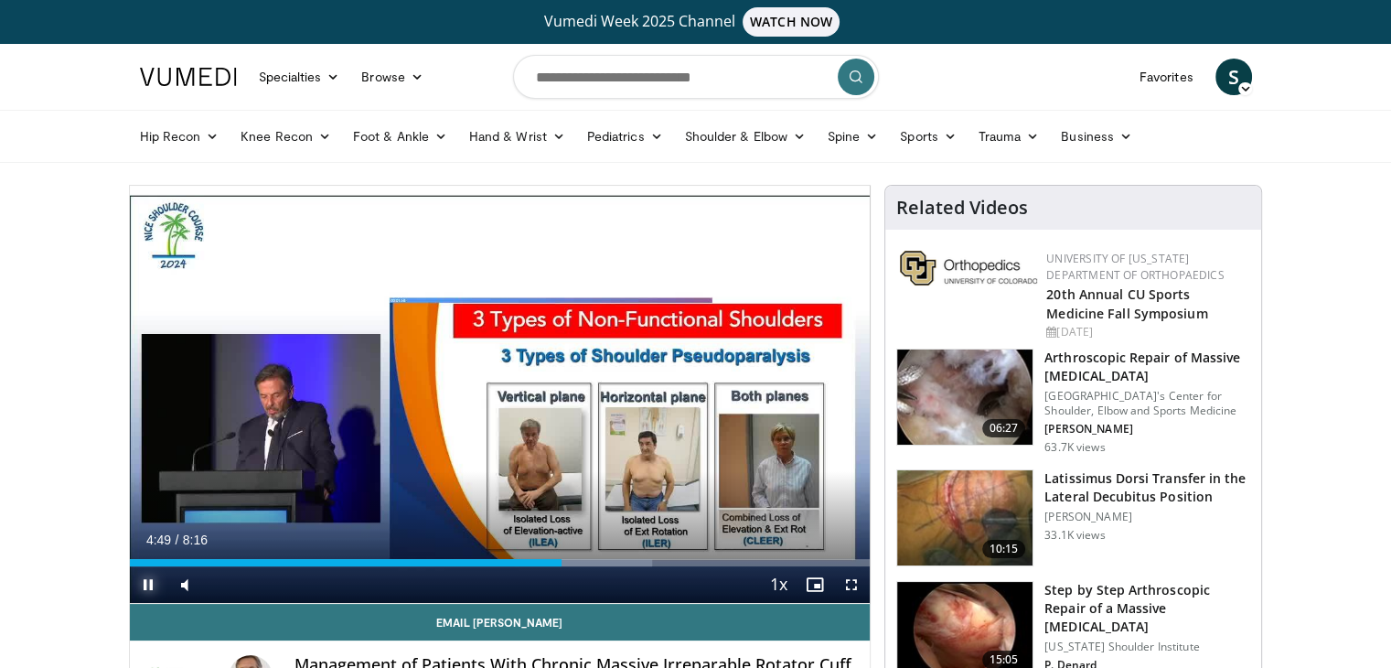
click at [150, 582] on span "Video Player" at bounding box center [148, 584] width 37 height 37
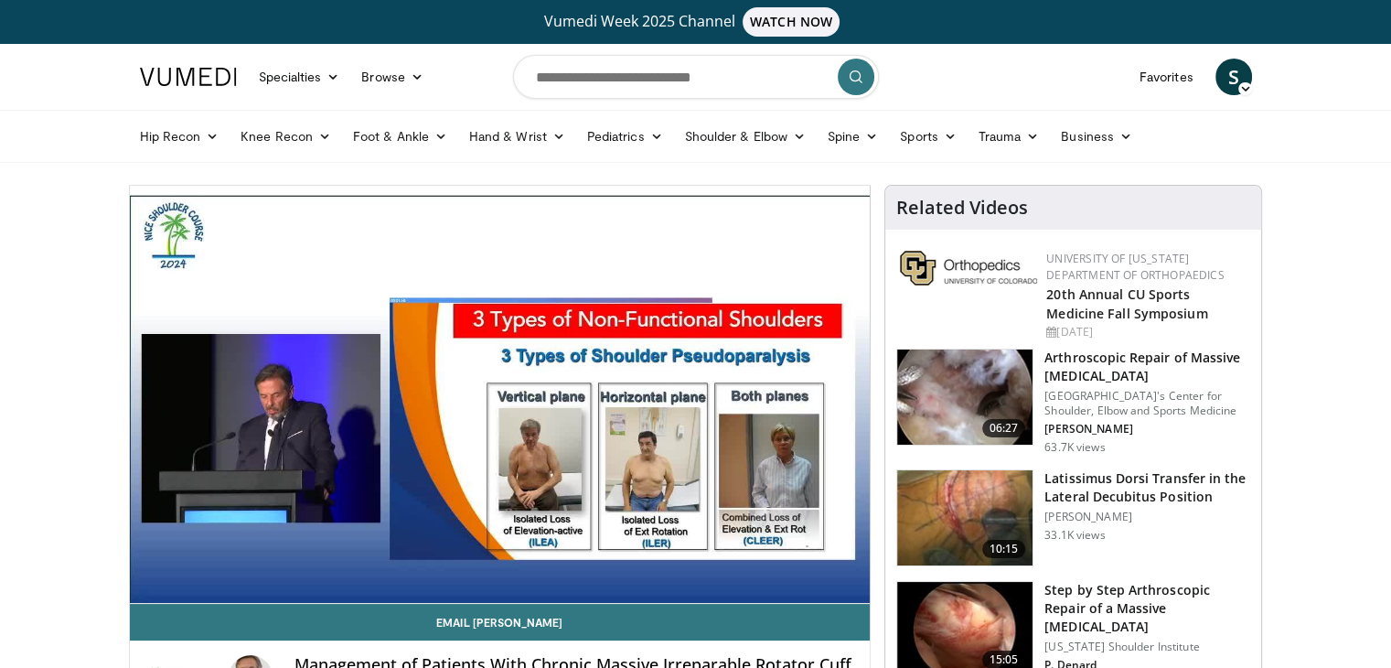
click at [143, 585] on video-js "**********" at bounding box center [500, 395] width 741 height 418
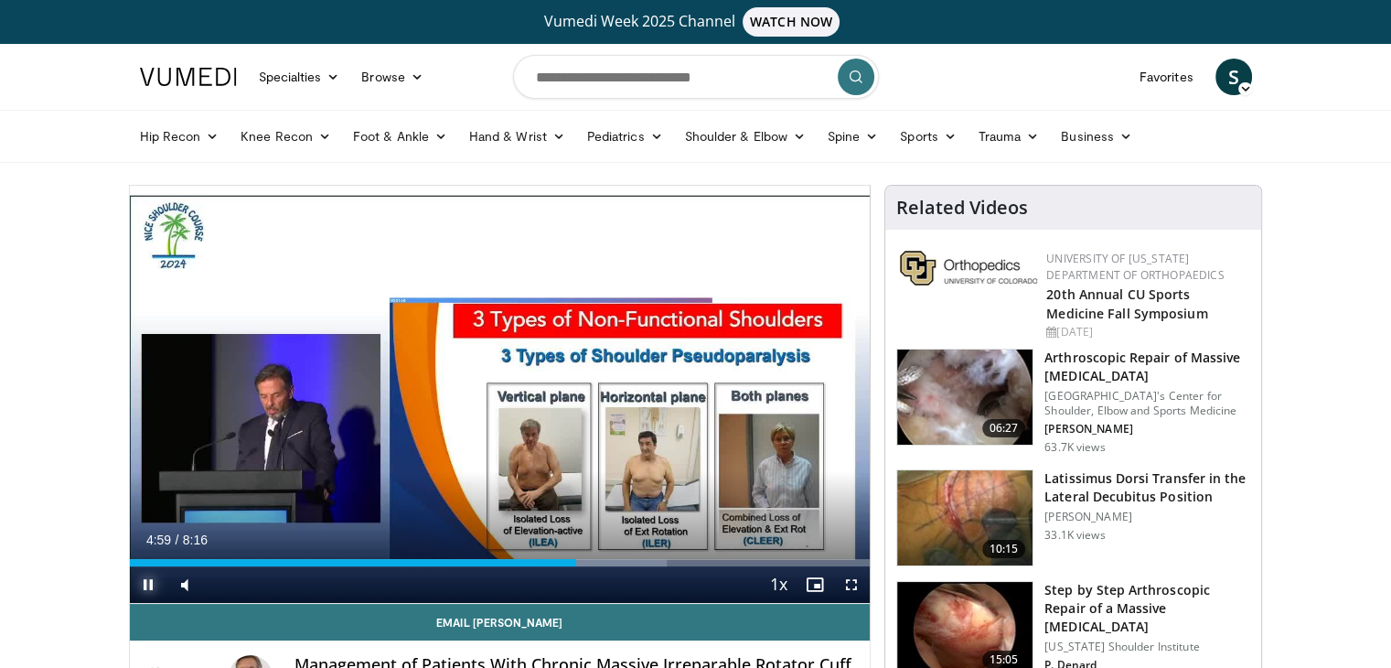
click at [149, 580] on span "Video Player" at bounding box center [148, 584] width 37 height 37
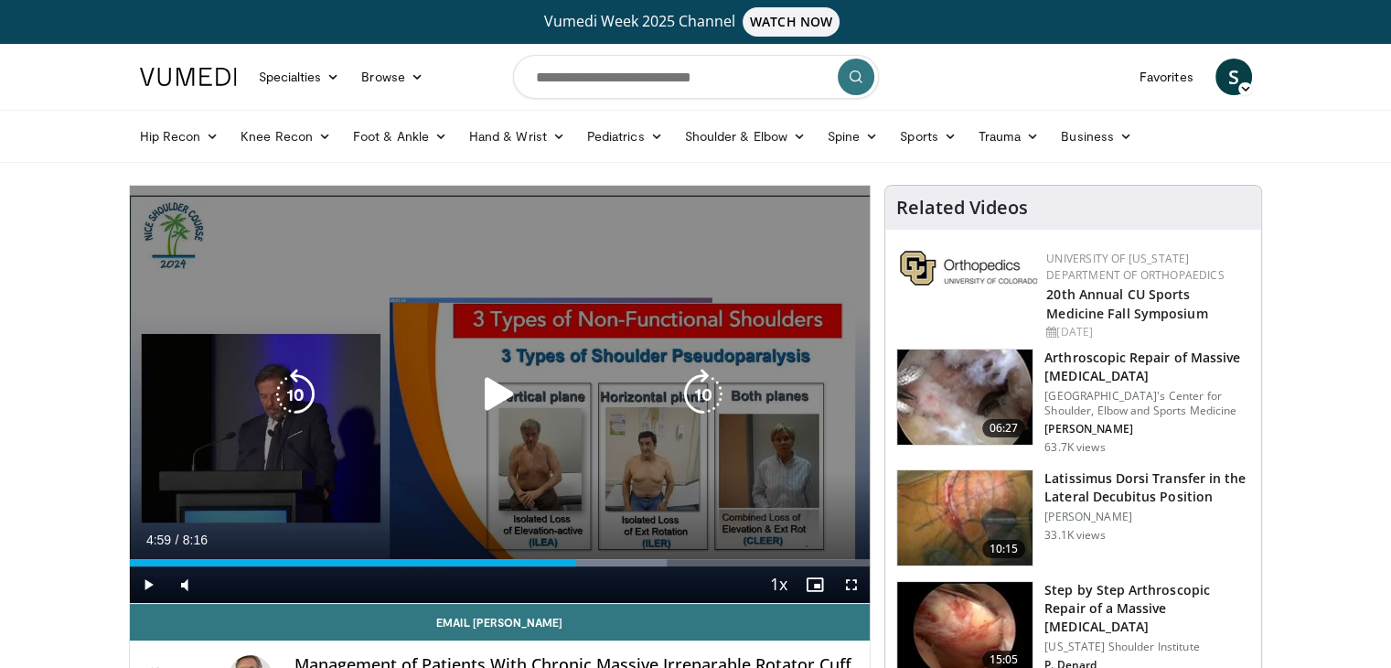
click at [362, 500] on div "10 seconds Tap to unmute" at bounding box center [500, 394] width 741 height 417
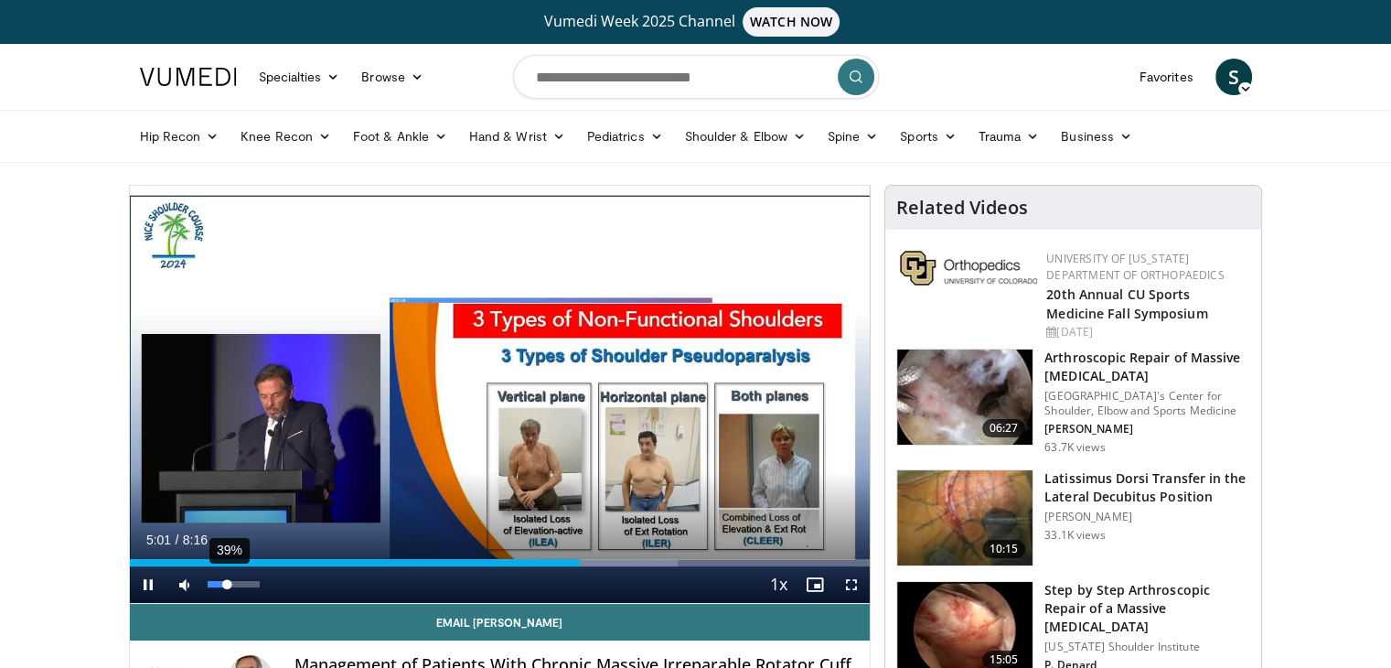
click at [227, 586] on div "39%" at bounding box center [234, 584] width 52 height 6
click at [232, 586] on div "Volume Level" at bounding box center [221, 584] width 26 height 6
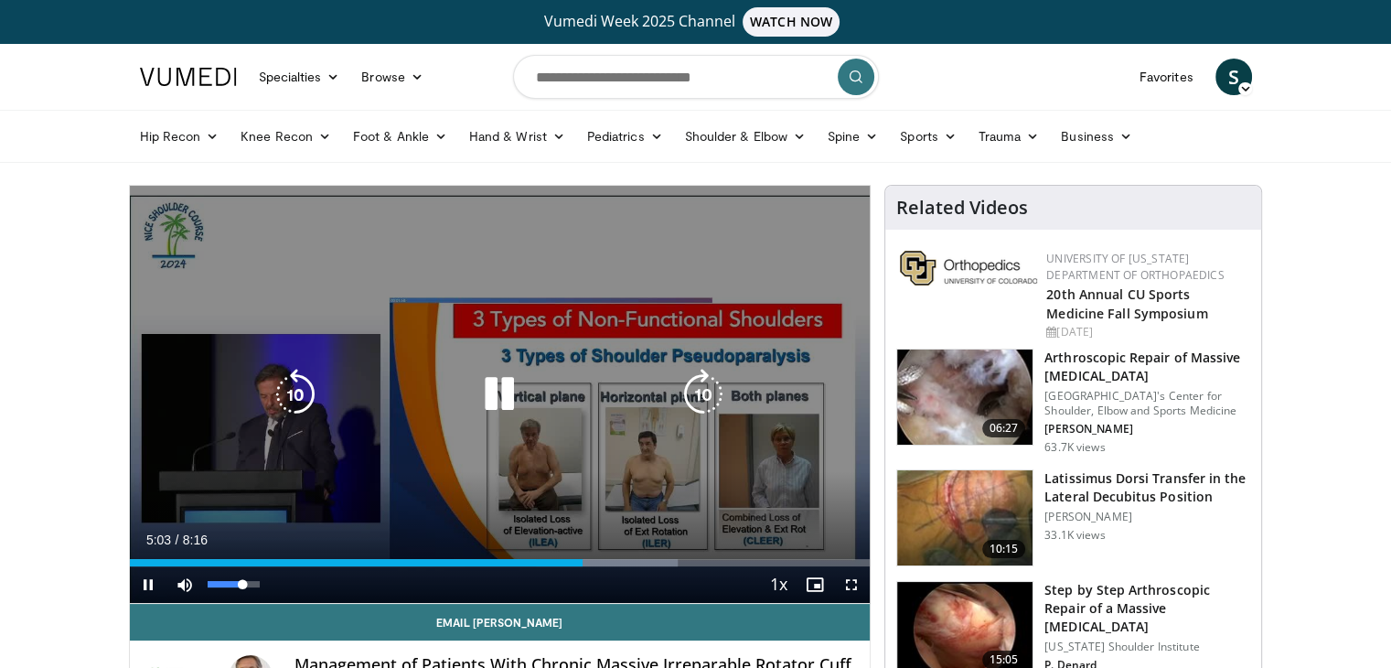
click at [242, 586] on div "68%" at bounding box center [234, 584] width 52 height 6
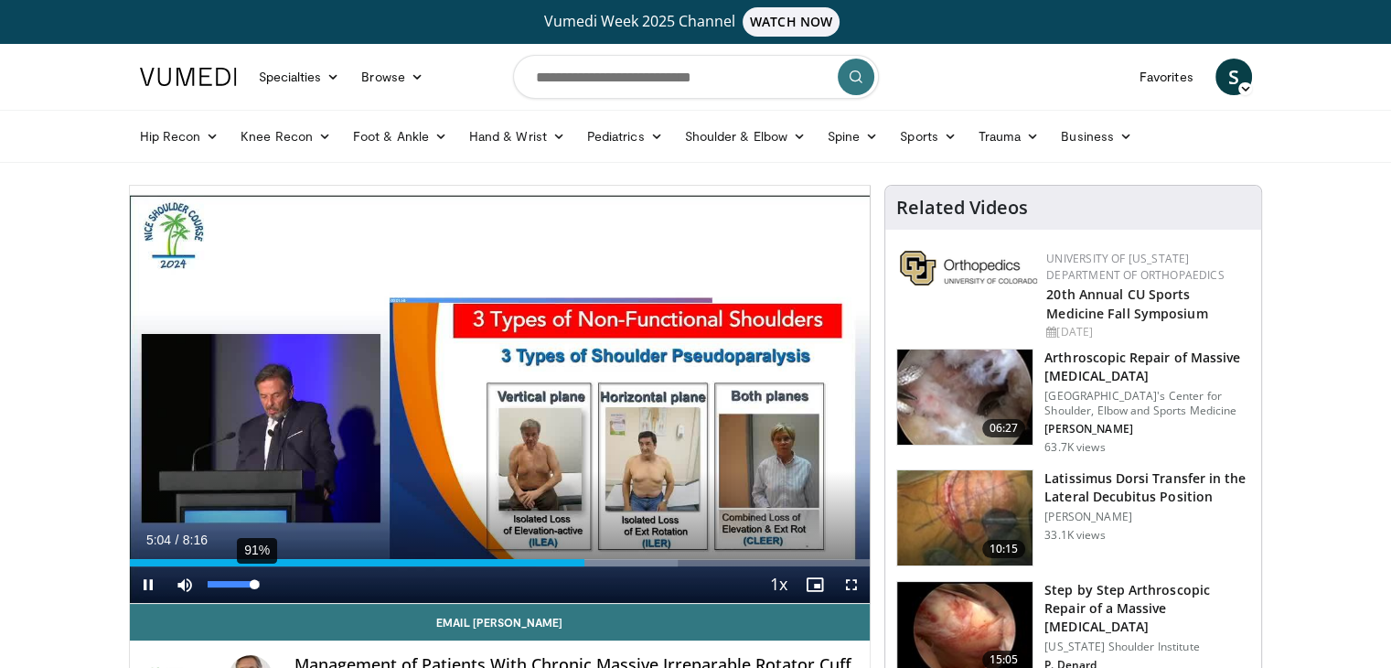
click at [255, 585] on div "91%" at bounding box center [234, 584] width 52 height 6
click at [146, 575] on span "Video Player" at bounding box center [148, 584] width 37 height 37
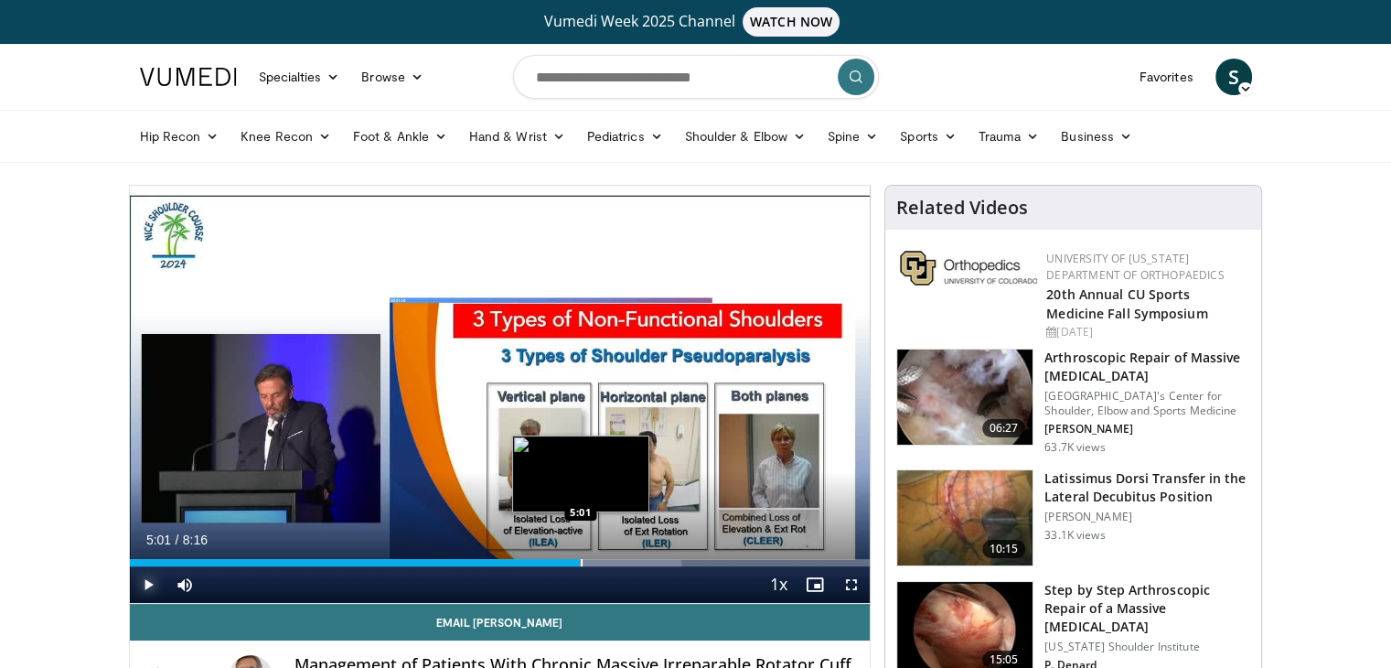
click at [581, 559] on div "Progress Bar" at bounding box center [582, 562] width 2 height 7
click at [567, 562] on div "Progress Bar" at bounding box center [568, 562] width 2 height 7
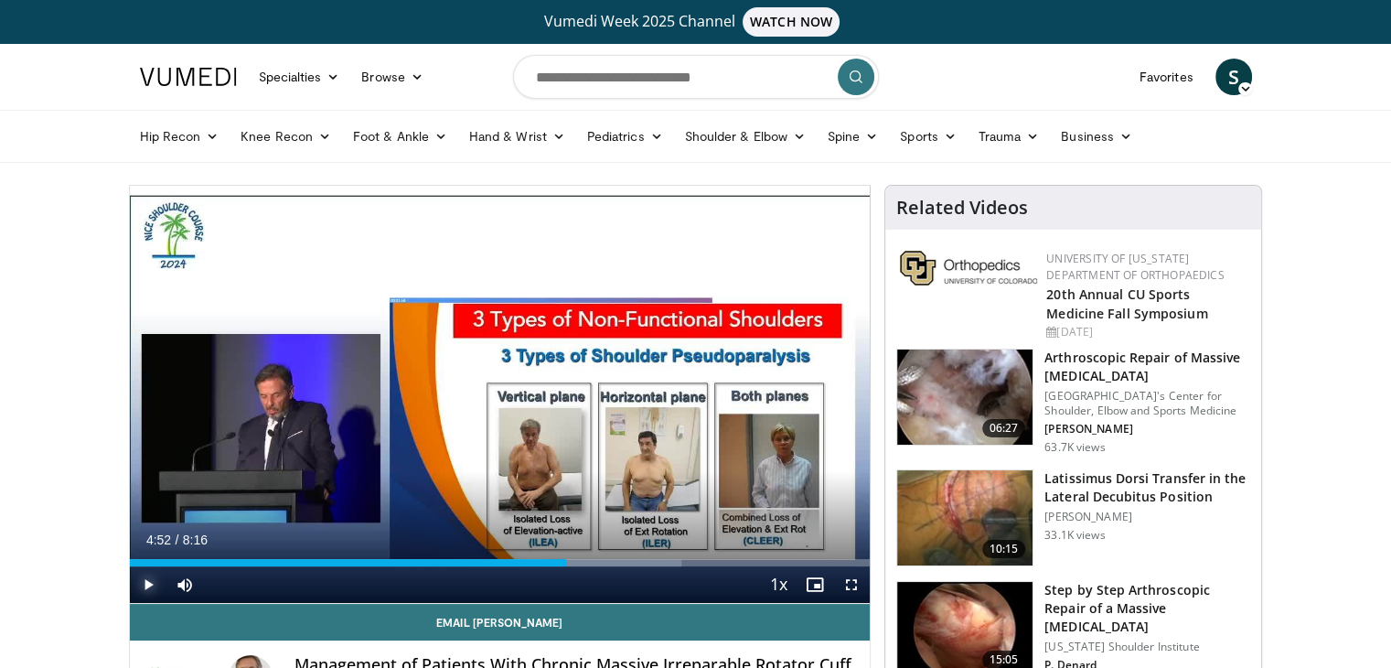
click at [141, 585] on span "Video Player" at bounding box center [148, 584] width 37 height 37
click at [146, 585] on span "Video Player" at bounding box center [148, 584] width 37 height 37
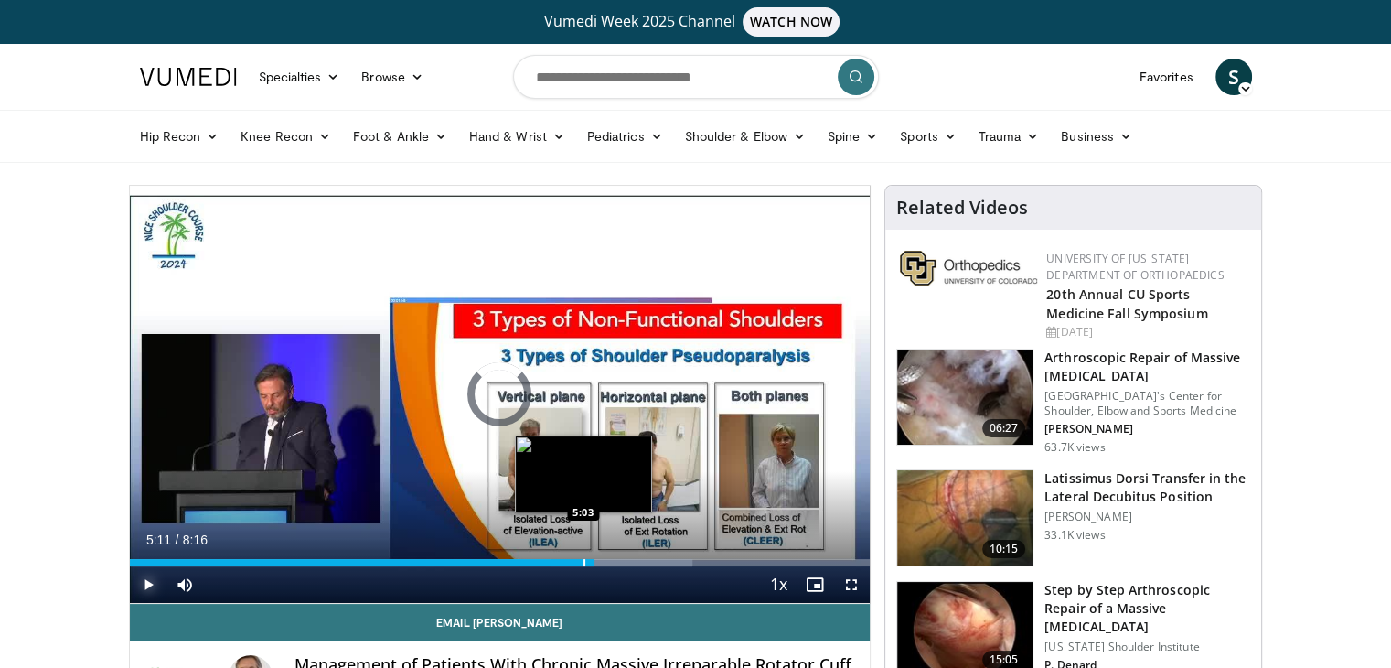
click at [584, 564] on div "Progress Bar" at bounding box center [585, 562] width 2 height 7
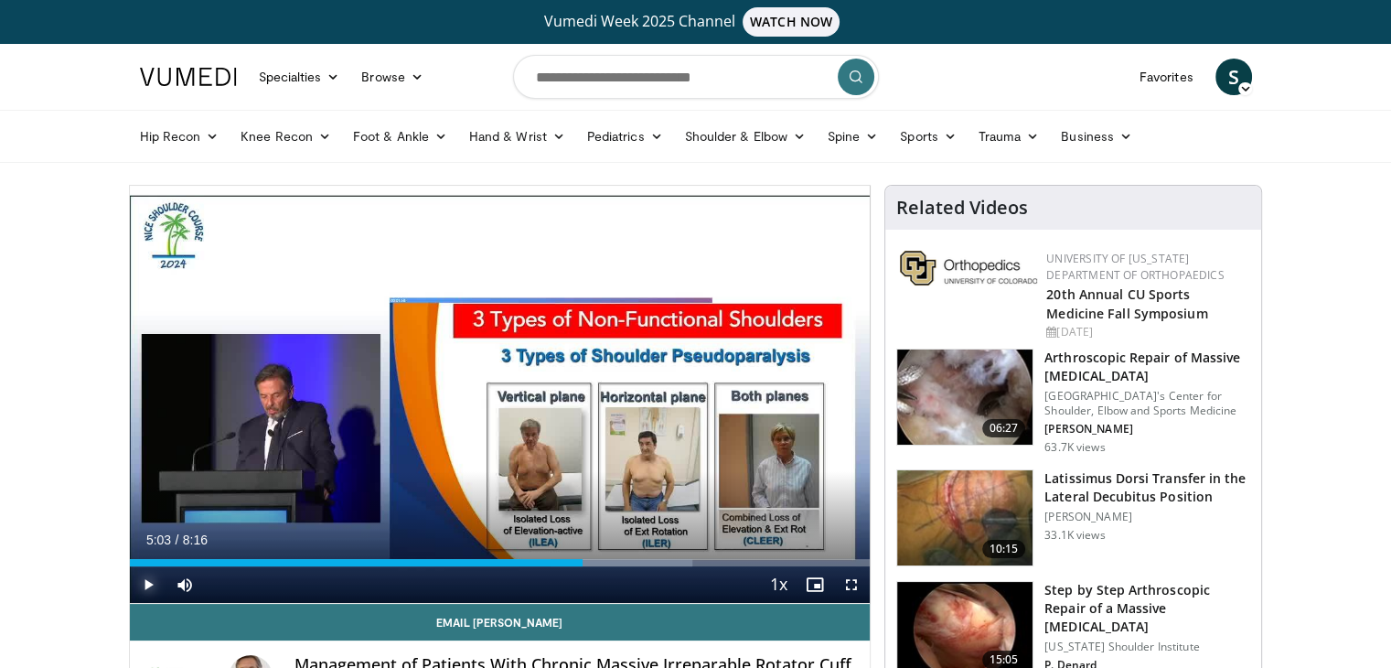
click at [144, 583] on span "Video Player" at bounding box center [148, 584] width 37 height 37
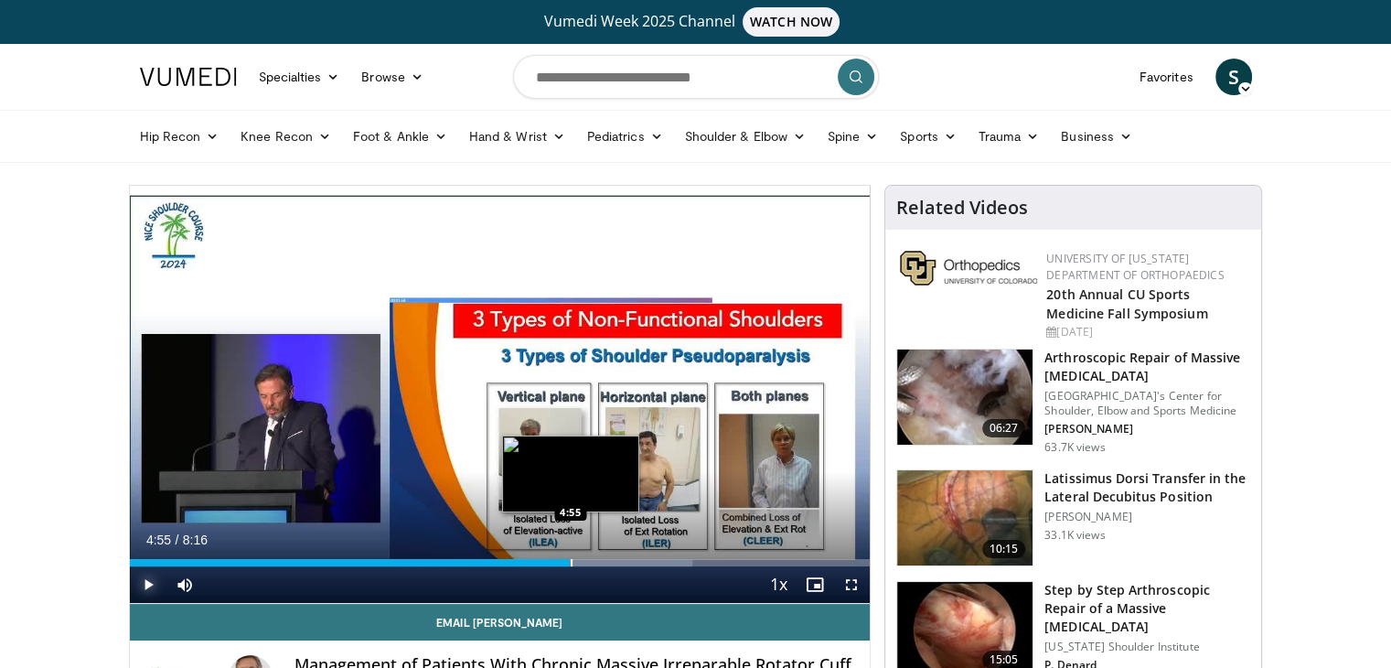
click at [571, 561] on div "Progress Bar" at bounding box center [572, 562] width 2 height 7
click at [570, 561] on video-js "**********" at bounding box center [500, 395] width 741 height 418
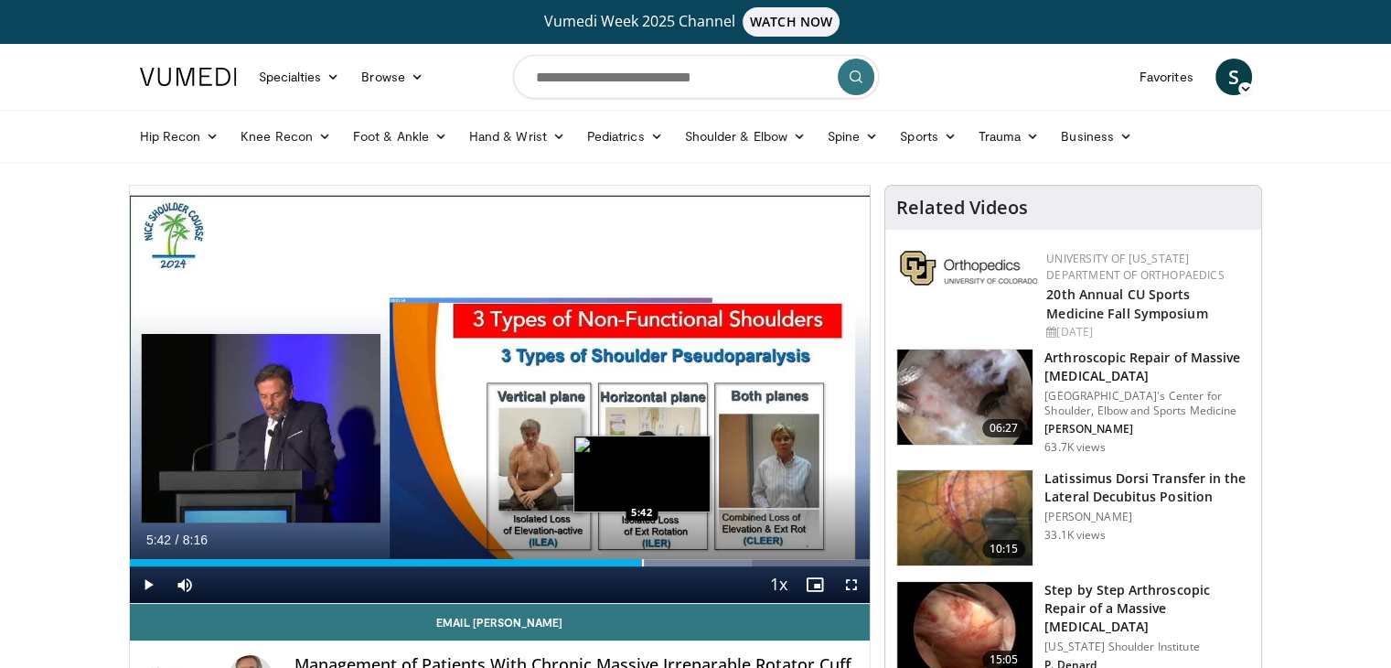
click at [642, 561] on div "Progress Bar" at bounding box center [643, 562] width 2 height 7
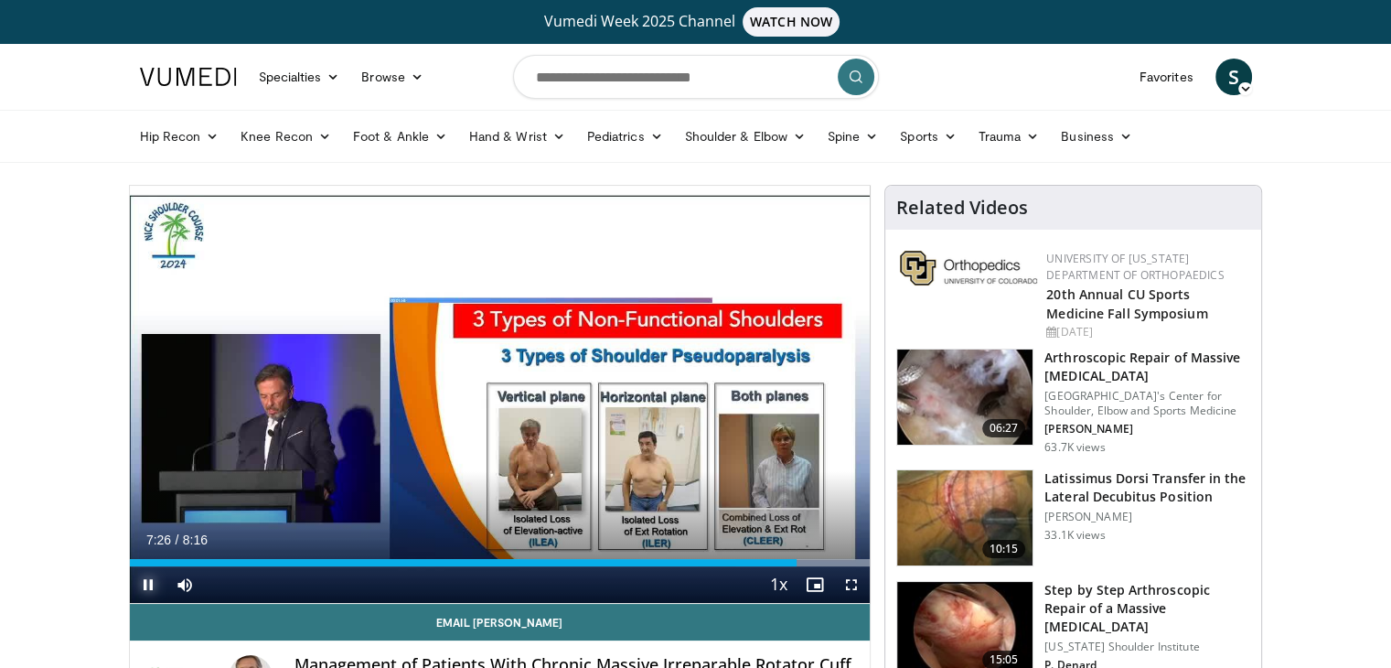
click at [145, 579] on span "Video Player" at bounding box center [148, 584] width 37 height 37
click at [145, 584] on span "Video Player" at bounding box center [148, 584] width 37 height 37
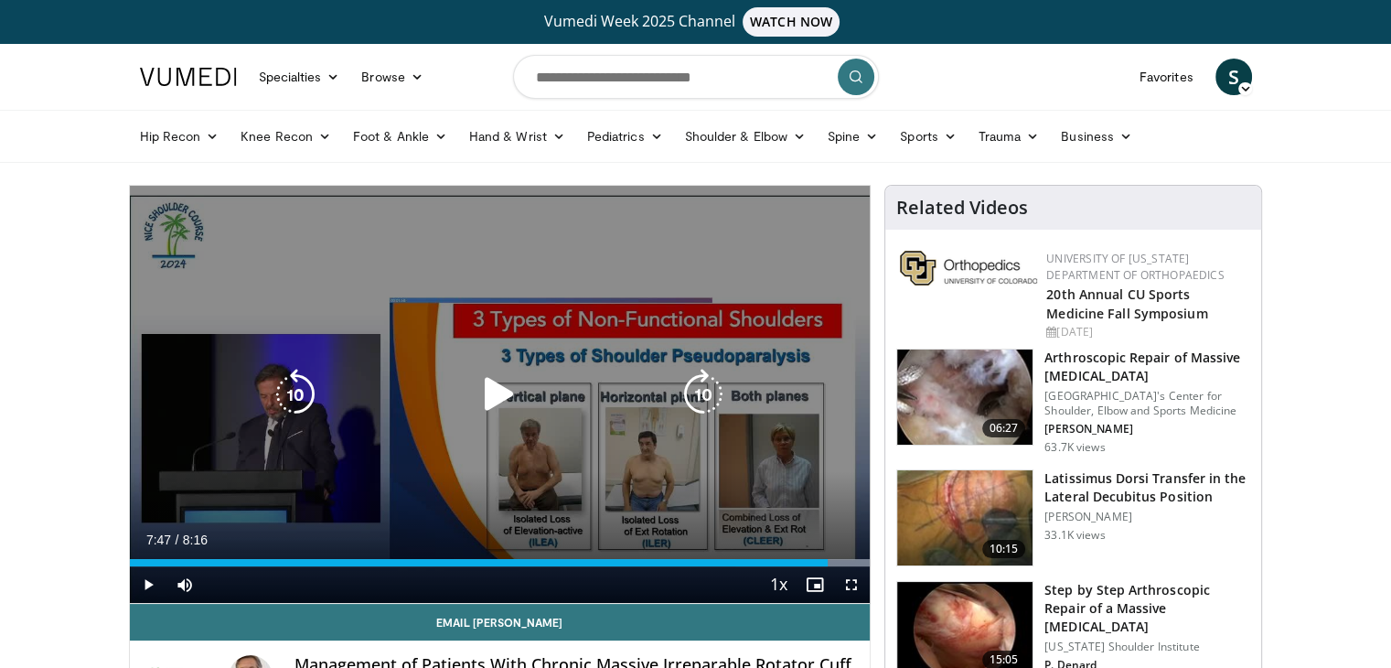
click at [418, 452] on div "10 seconds Tap to unmute" at bounding box center [500, 394] width 741 height 417
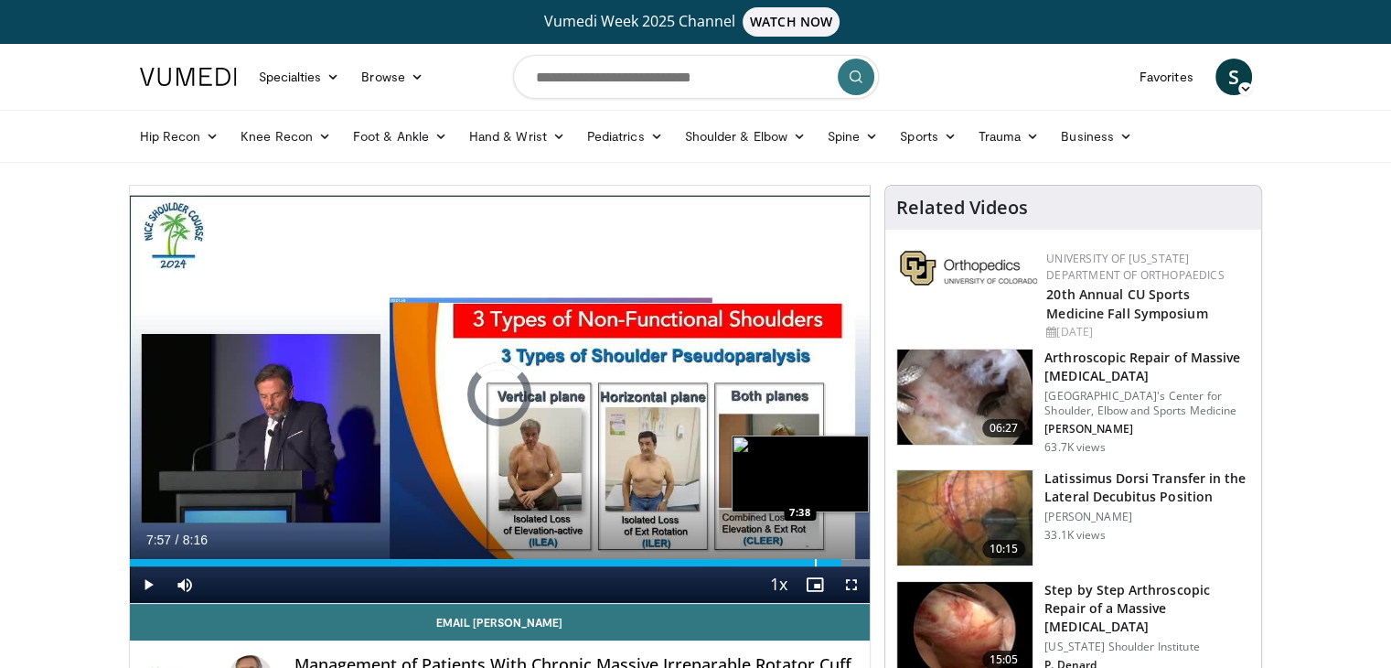
click at [815, 561] on div "Progress Bar" at bounding box center [816, 562] width 2 height 7
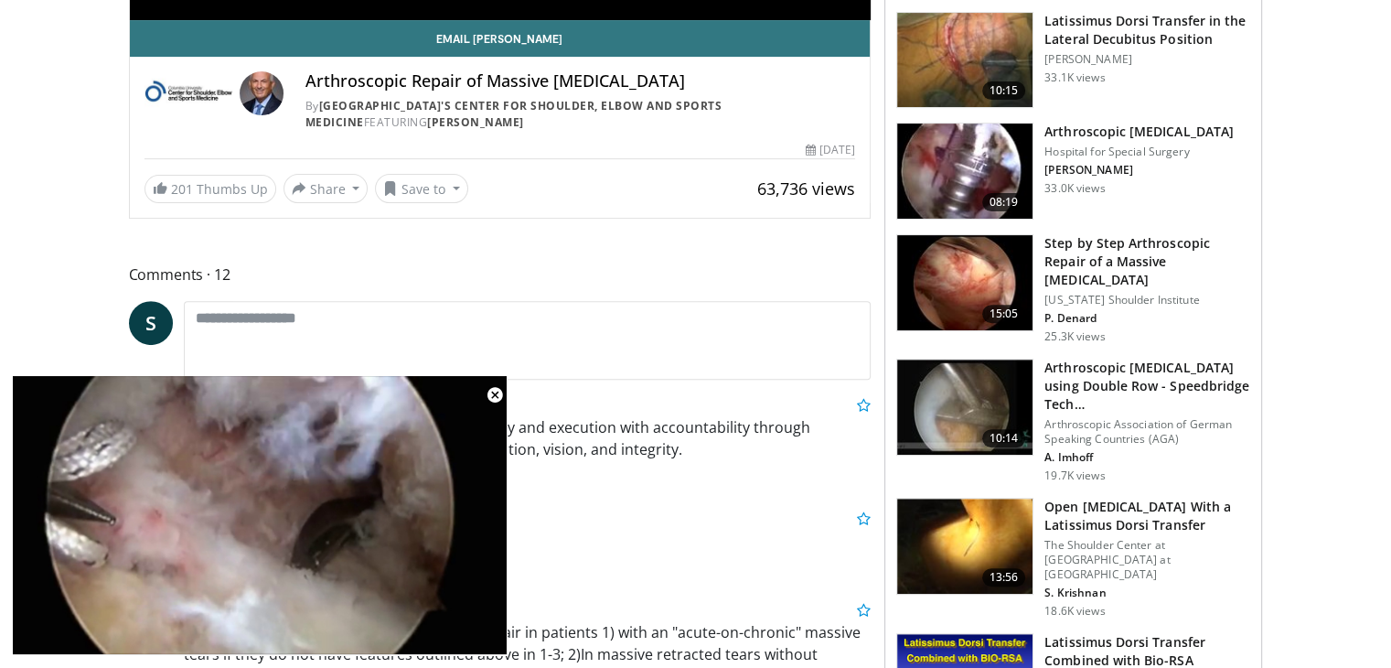
scroll to position [1167, 0]
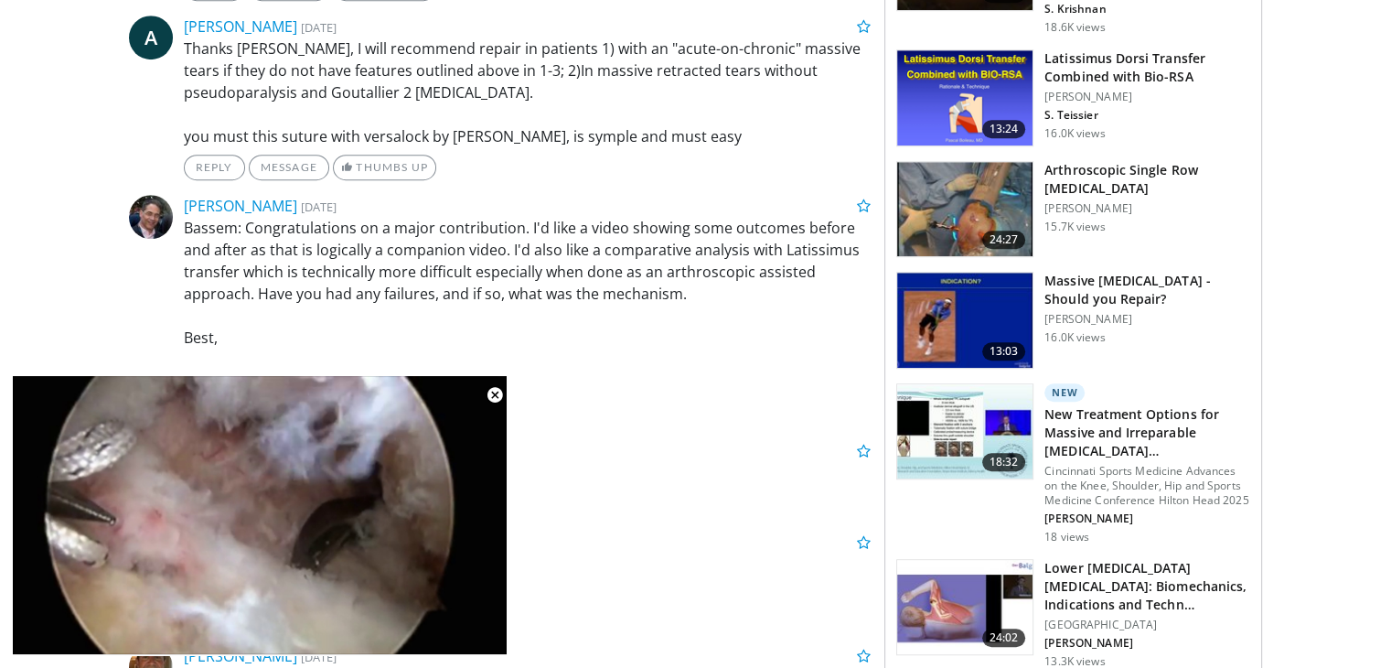
click at [959, 273] on img at bounding box center [964, 320] width 135 height 95
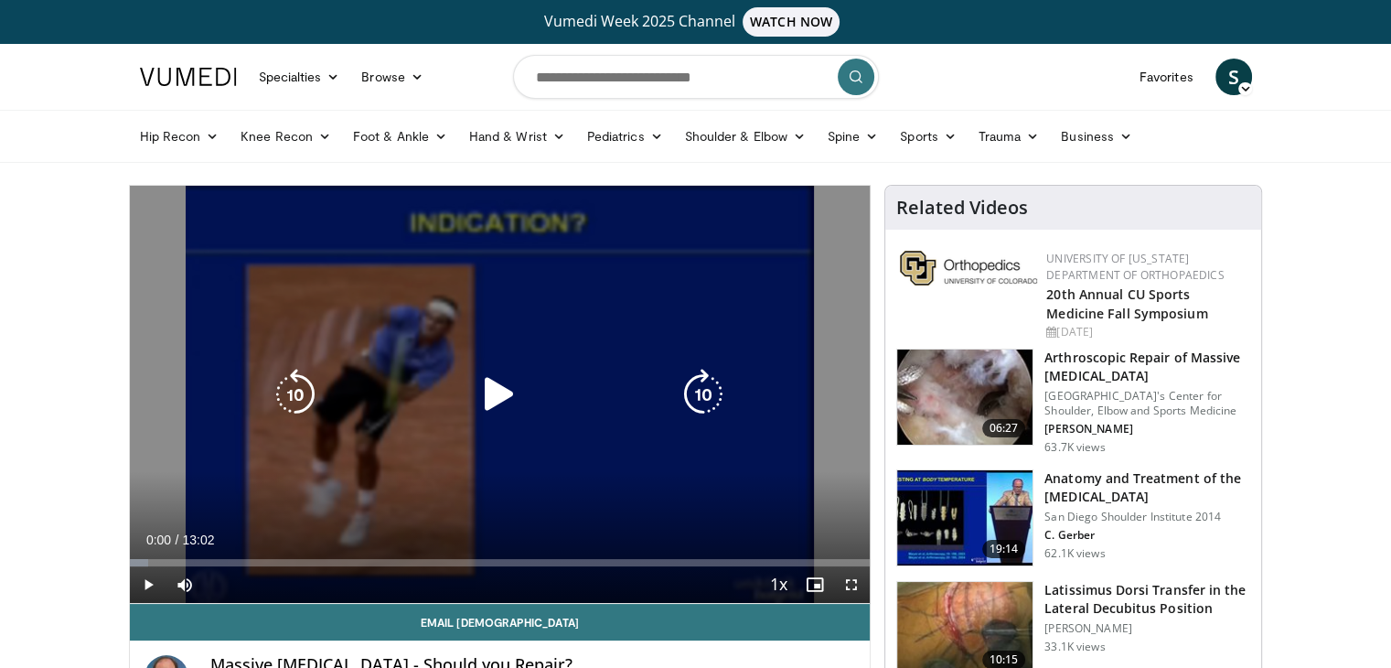
click at [507, 389] on icon "Video Player" at bounding box center [499, 394] width 51 height 51
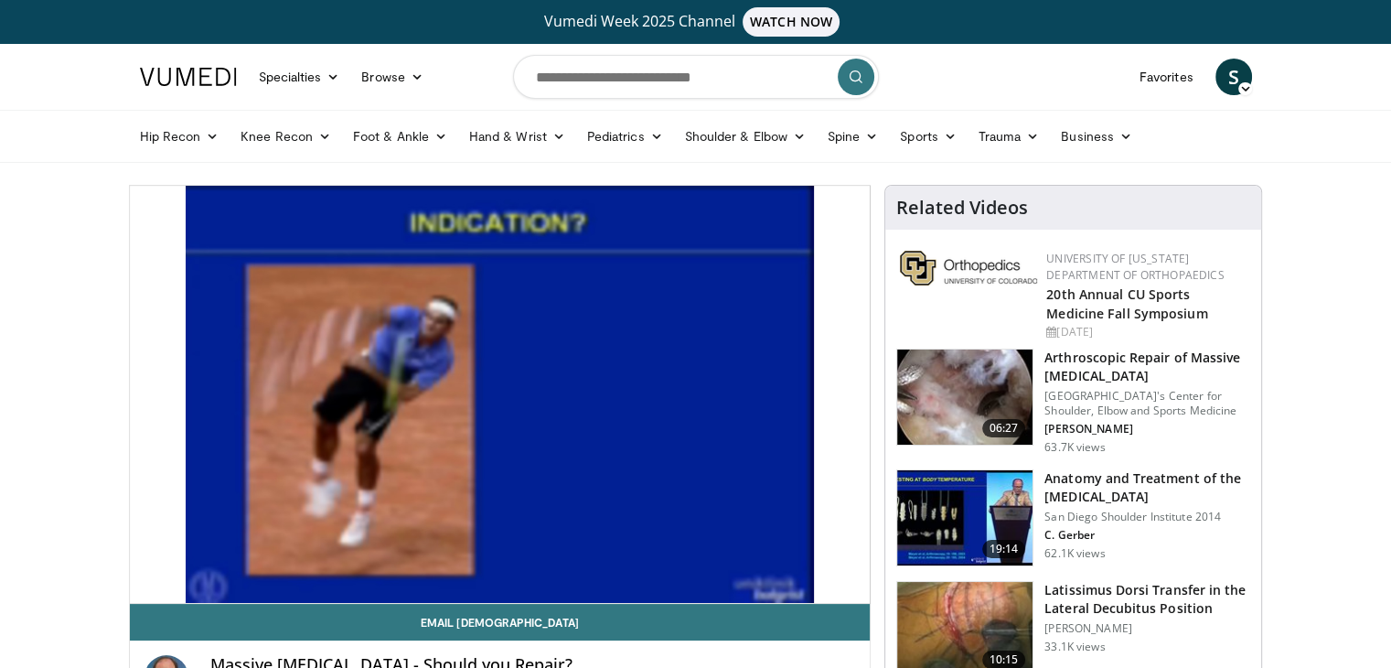
click at [367, 455] on div "10 seconds Tap to unmute" at bounding box center [500, 394] width 741 height 417
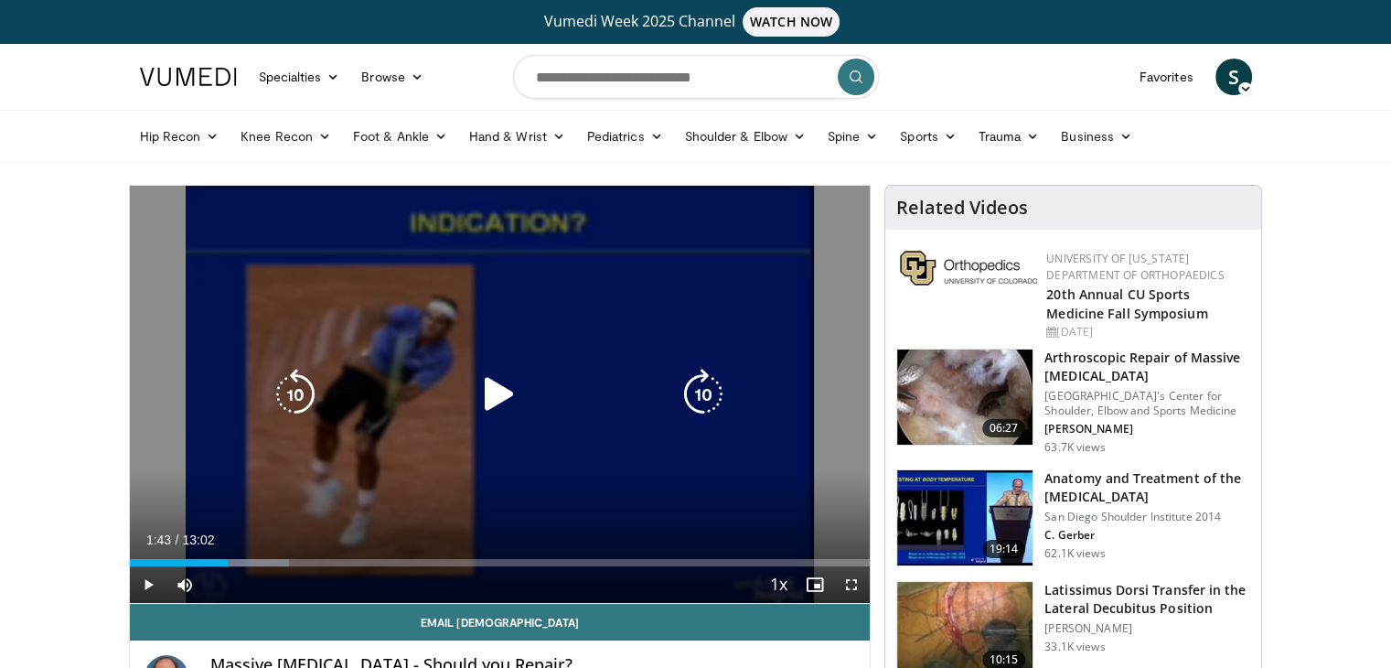
click at [303, 447] on div "10 seconds Tap to unmute" at bounding box center [500, 394] width 741 height 417
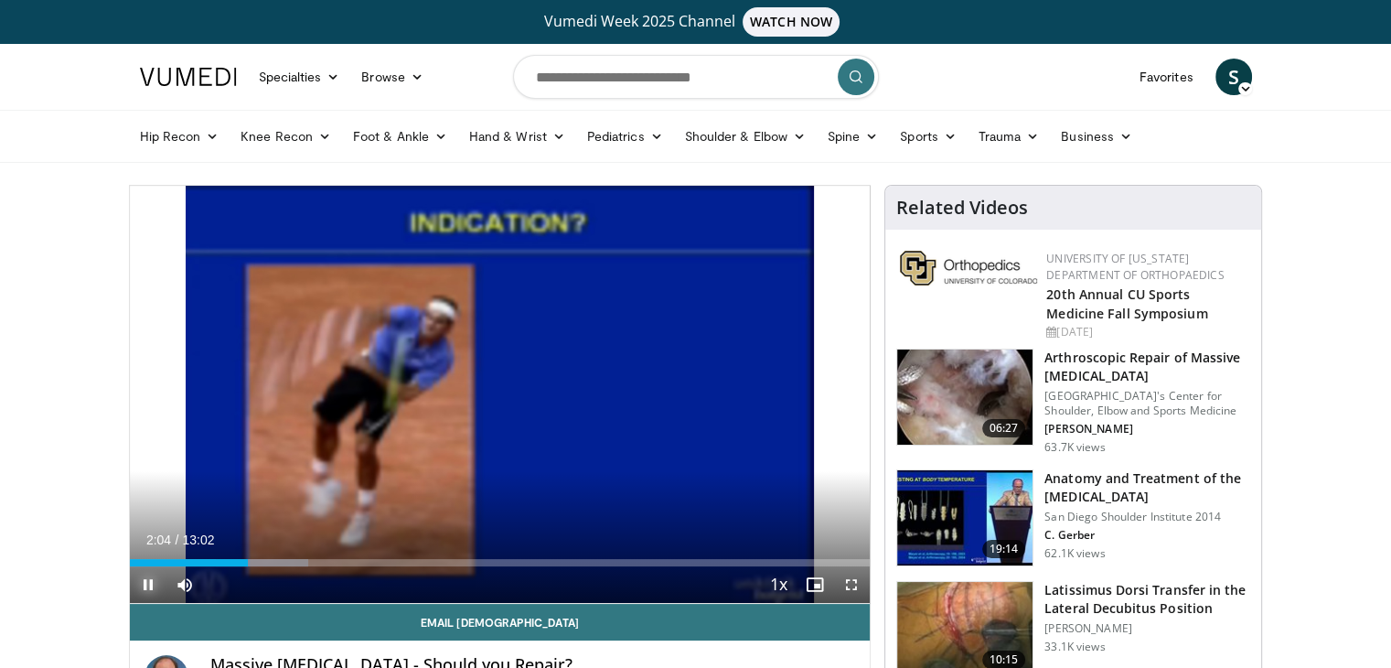
click at [148, 584] on span "Video Player" at bounding box center [148, 584] width 37 height 37
click at [146, 592] on span "Video Player" at bounding box center [148, 584] width 37 height 37
click at [143, 577] on span "Video Player" at bounding box center [148, 584] width 37 height 37
click at [146, 582] on span "Video Player" at bounding box center [148, 584] width 37 height 37
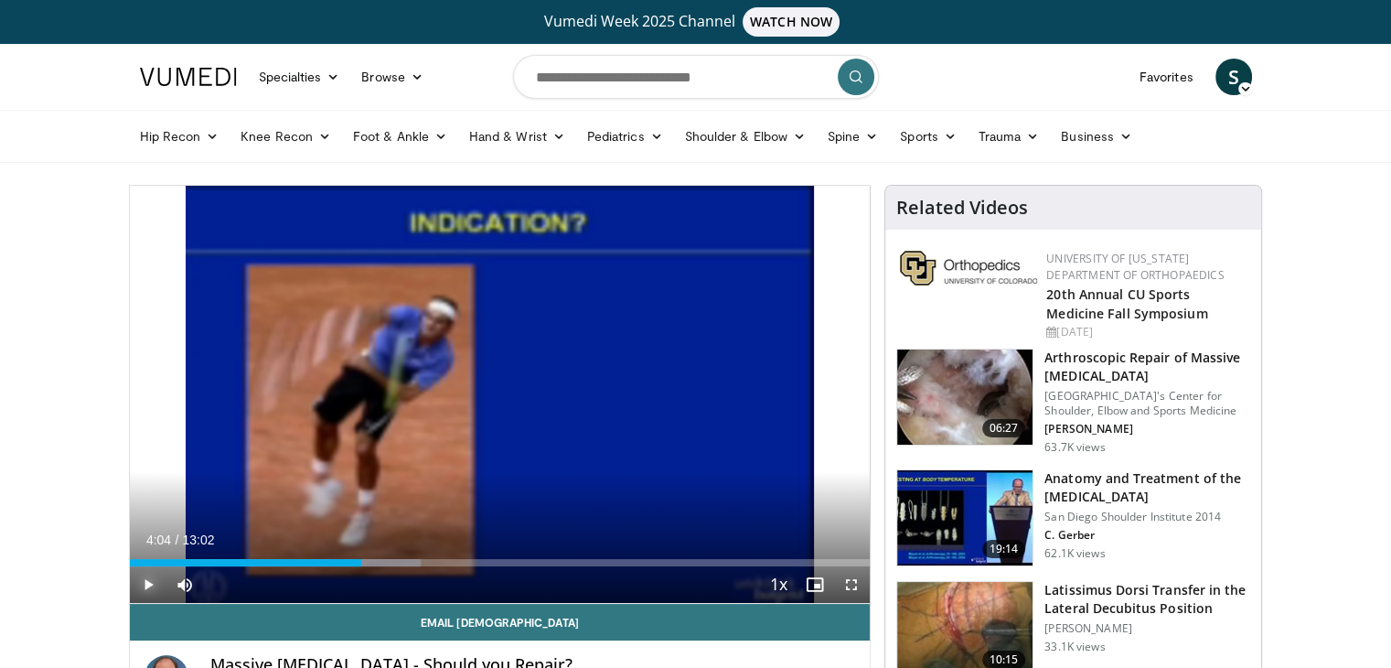
click at [146, 582] on span "Video Player" at bounding box center [148, 584] width 37 height 37
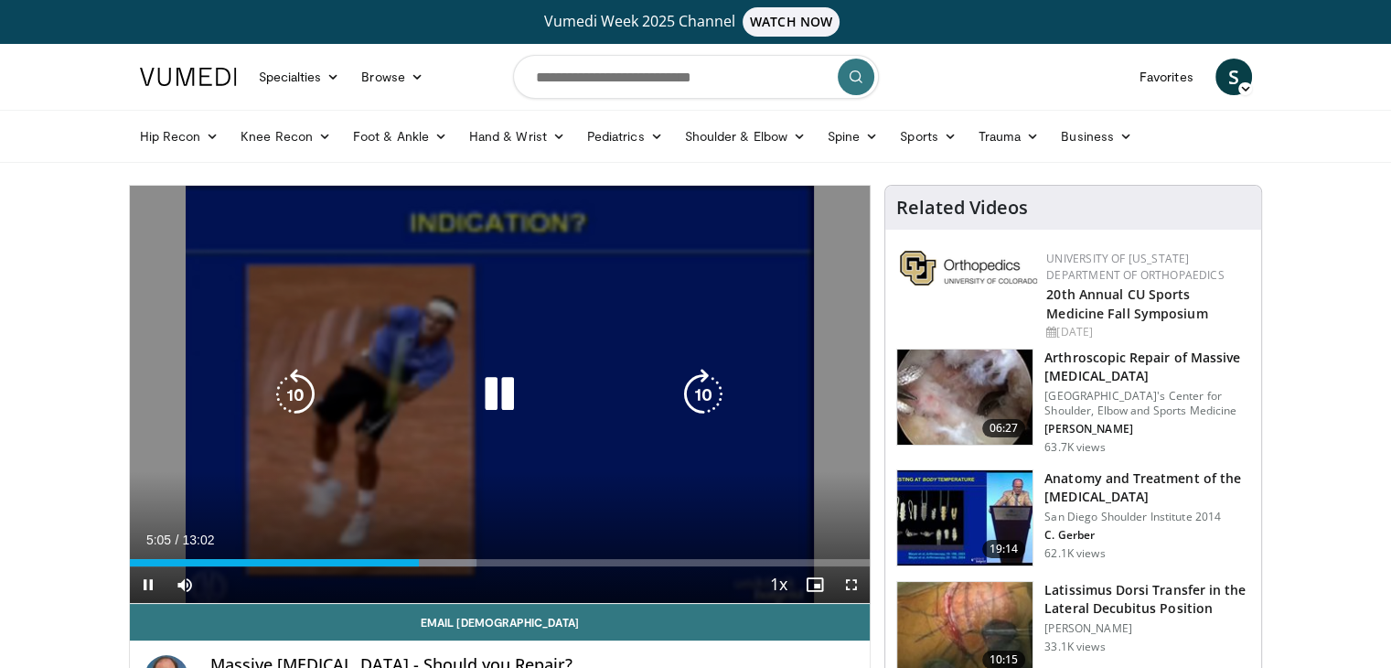
click at [498, 397] on icon "Video Player" at bounding box center [499, 394] width 51 height 51
